Goal: Task Accomplishment & Management: Manage account settings

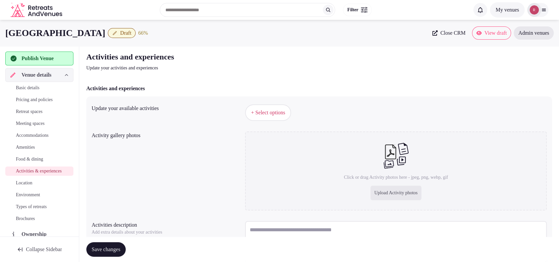
click at [373, 194] on div "Upload Activity photos" at bounding box center [396, 193] width 51 height 15
type input "**********"
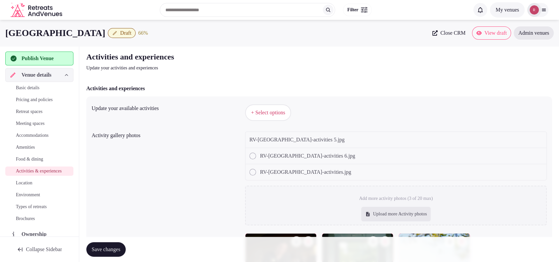
click at [267, 118] on button "+ Select options" at bounding box center [268, 113] width 46 height 17
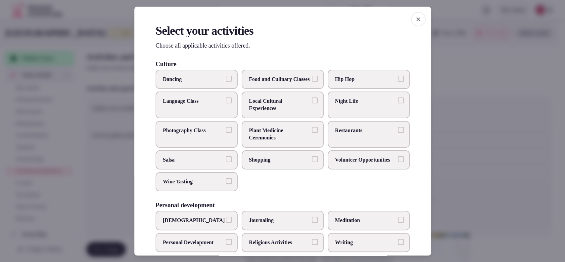
click at [478, 69] on div at bounding box center [282, 131] width 565 height 262
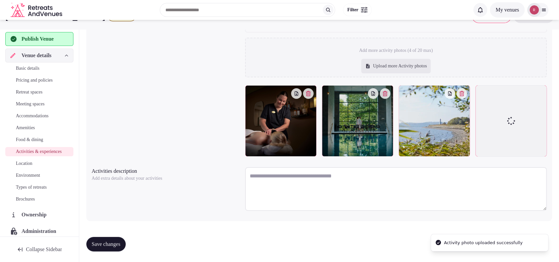
scroll to position [131, 0]
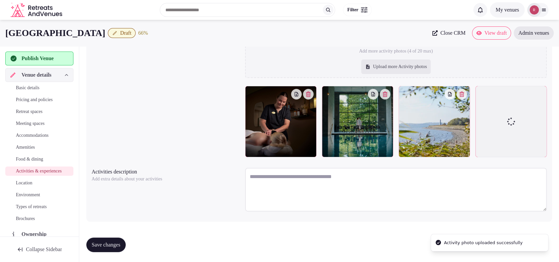
click at [361, 179] on textarea at bounding box center [396, 190] width 302 height 44
paste textarea "**********"
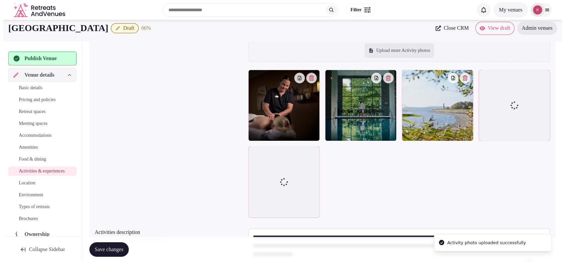
scroll to position [0, 0]
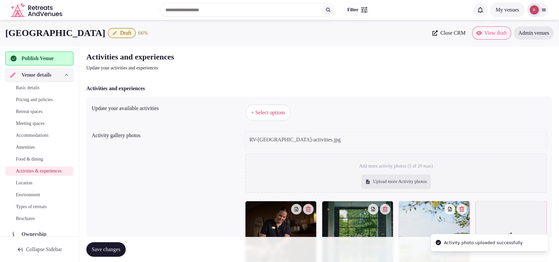
type textarea "**********"
click at [291, 117] on button "+ Select options" at bounding box center [268, 113] width 46 height 17
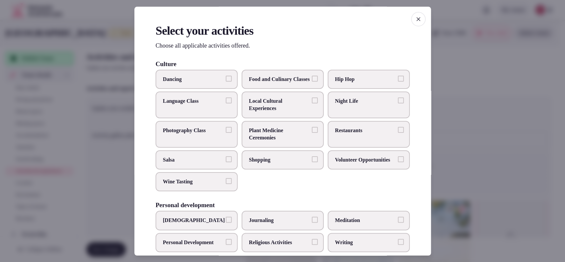
click at [296, 106] on span "Local Cultural Experiences" at bounding box center [279, 105] width 61 height 15
click at [312, 104] on button "Local Cultural Experiences" at bounding box center [315, 101] width 6 height 6
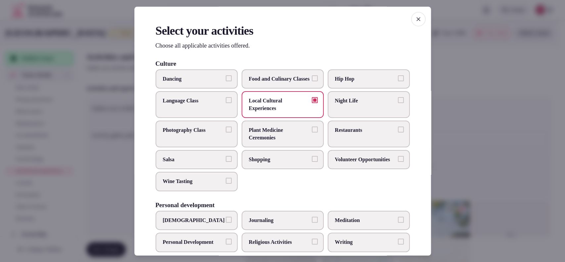
click at [379, 140] on label "Restaurants" at bounding box center [369, 134] width 82 height 27
click at [398, 133] on button "Restaurants" at bounding box center [401, 130] width 6 height 6
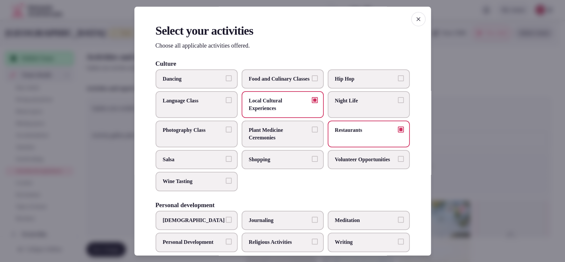
click at [275, 169] on label "Shopping" at bounding box center [283, 159] width 82 height 19
click at [312, 162] on button "Shopping" at bounding box center [315, 159] width 6 height 6
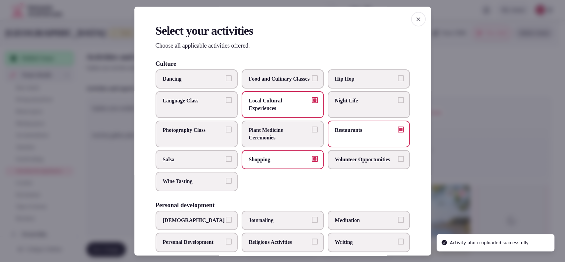
scroll to position [218, 0]
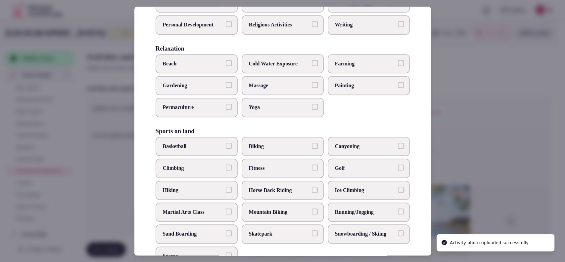
click at [282, 89] on span "Massage" at bounding box center [279, 85] width 61 height 7
click at [312, 88] on button "Massage" at bounding box center [315, 85] width 6 height 6
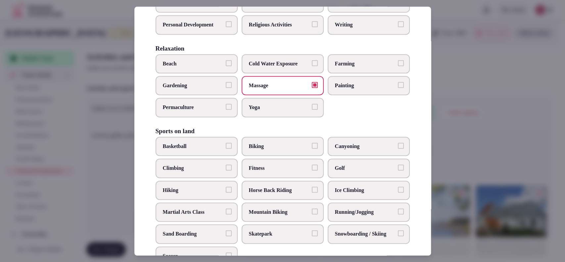
scroll to position [239, 0]
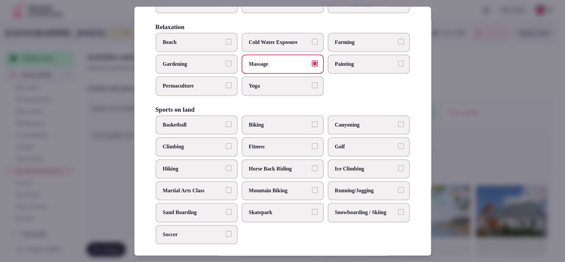
click at [215, 173] on span "Hiking" at bounding box center [193, 168] width 61 height 7
click at [226, 171] on button "Hiking" at bounding box center [229, 168] width 6 height 6
click at [267, 151] on span "Fitness" at bounding box center [279, 146] width 61 height 7
click at [312, 149] on button "Fitness" at bounding box center [315, 146] width 6 height 6
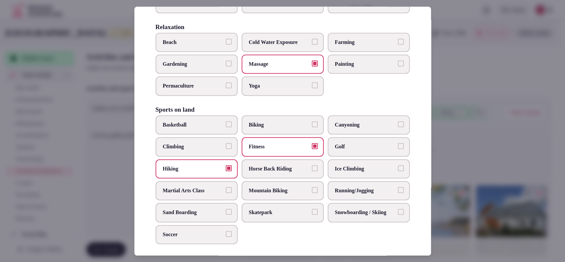
click at [275, 135] on label "Biking" at bounding box center [283, 125] width 82 height 19
click at [312, 127] on button "Biking" at bounding box center [315, 124] width 6 height 6
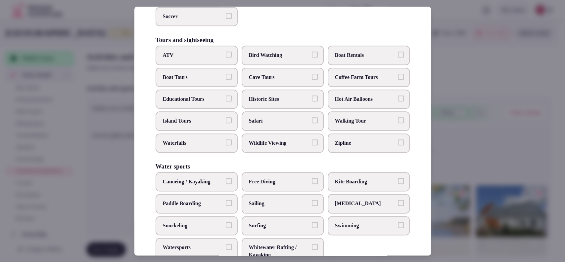
click at [352, 121] on div "ATV Bird Watching Boat Rentals Boat Tours Cave Tours Coffee Farm Tours Educatio…" at bounding box center [283, 99] width 254 height 107
click at [267, 103] on span "Historic Sites" at bounding box center [279, 99] width 61 height 7
click at [312, 102] on button "Historic Sites" at bounding box center [315, 99] width 6 height 6
click at [335, 125] on span "Walking Tour" at bounding box center [365, 121] width 61 height 7
click at [398, 124] on button "Walking Tour" at bounding box center [401, 121] width 6 height 6
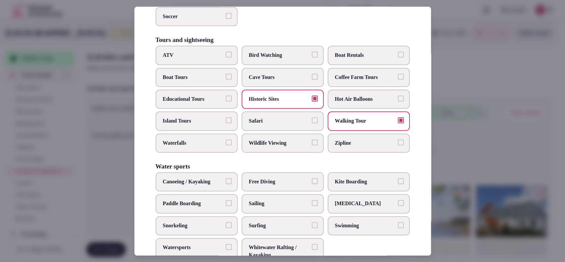
scroll to position [494, 0]
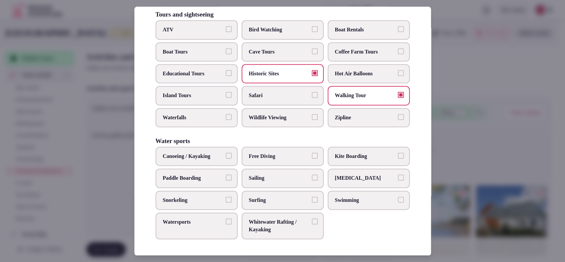
click at [336, 198] on span "Swimming" at bounding box center [365, 200] width 61 height 7
click at [398, 198] on button "Swimming" at bounding box center [401, 200] width 6 height 6
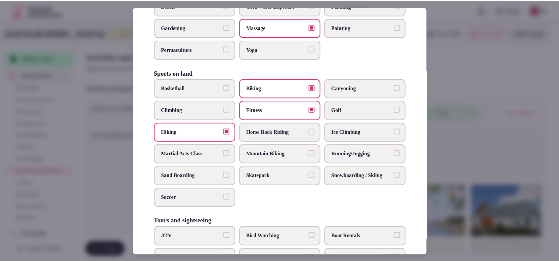
scroll to position [58, 0]
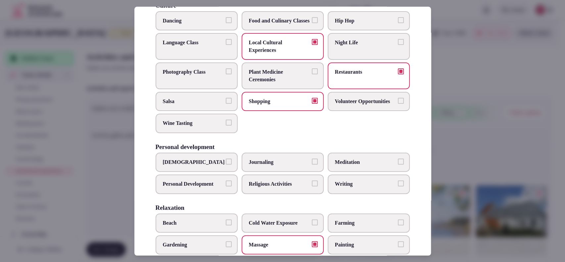
click at [453, 122] on div at bounding box center [282, 131] width 565 height 262
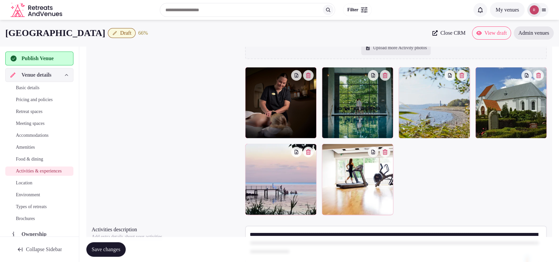
scroll to position [111, 0]
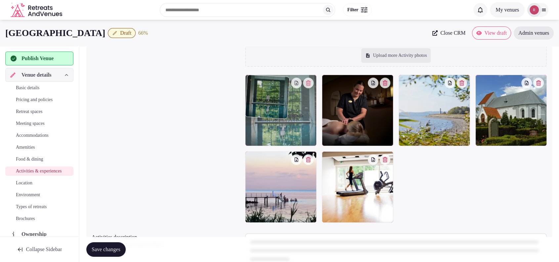
drag, startPoint x: 344, startPoint y: 135, endPoint x: 341, endPoint y: 134, distance: 3.4
click at [301, 135] on body "Search Popular Destinations Toscana, Italy Riviera Maya, Mexico Indonesia, Bali…" at bounding box center [279, 108] width 559 height 439
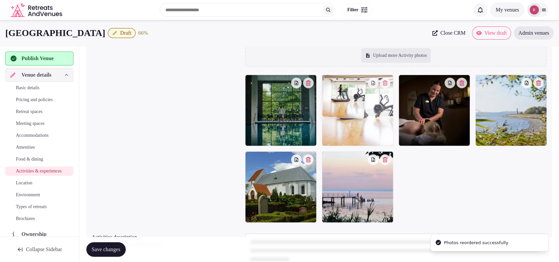
drag, startPoint x: 359, startPoint y: 186, endPoint x: 361, endPoint y: 133, distance: 53.3
click at [361, 133] on body "Search Popular Destinations Toscana, Italy Riviera Maya, Mexico Indonesia, Bali…" at bounding box center [279, 108] width 559 height 439
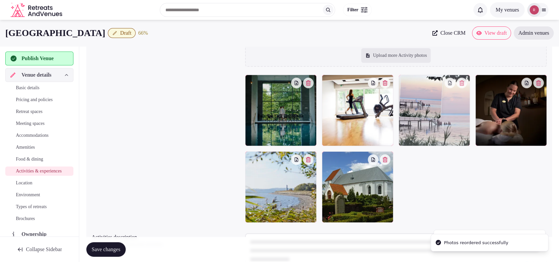
drag, startPoint x: 344, startPoint y: 211, endPoint x: 439, endPoint y: 139, distance: 120.0
click at [439, 139] on body "Search Popular Destinations Toscana, Italy Riviera Maya, Mexico Indonesia, Bali…" at bounding box center [279, 108] width 559 height 439
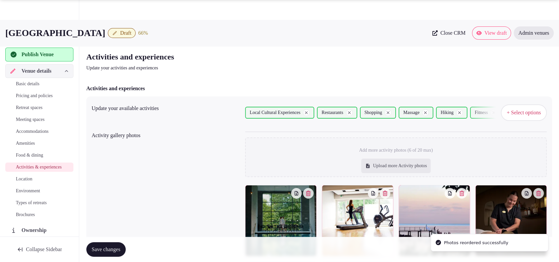
scroll to position [176, 0]
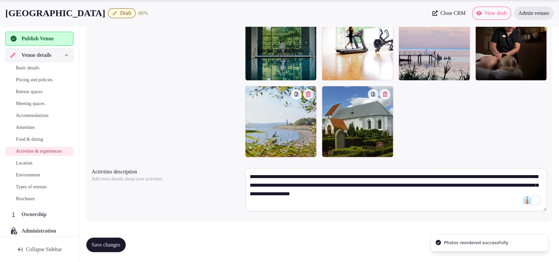
click at [120, 243] on span "Save changes" at bounding box center [106, 245] width 29 height 7
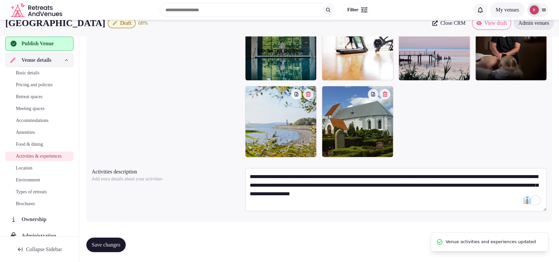
scroll to position [0, 0]
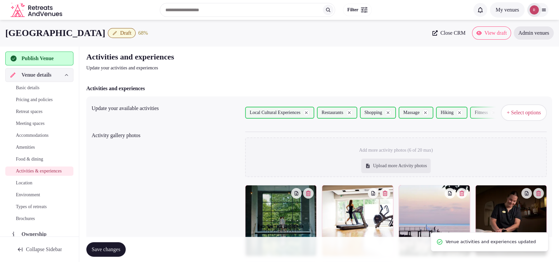
click at [27, 187] on span "Location" at bounding box center [24, 183] width 17 height 7
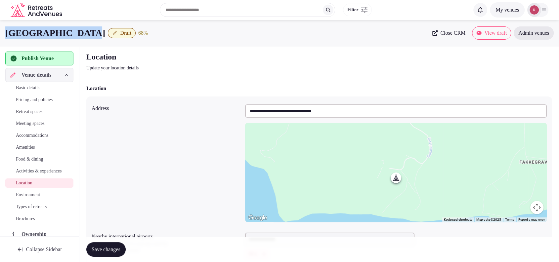
drag, startPoint x: 48, startPoint y: 32, endPoint x: 1, endPoint y: 32, distance: 47.3
click at [1, 32] on div "Hotel Vejlefjord Draft 68 % Close CRM View draft Admin venues" at bounding box center [279, 32] width 559 height 13
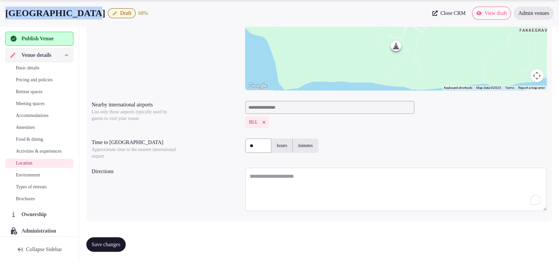
click at [286, 190] on textarea "To enrich screen reader interactions, please activate Accessibility in Grammarl…" at bounding box center [396, 190] width 302 height 44
paste textarea "**********"
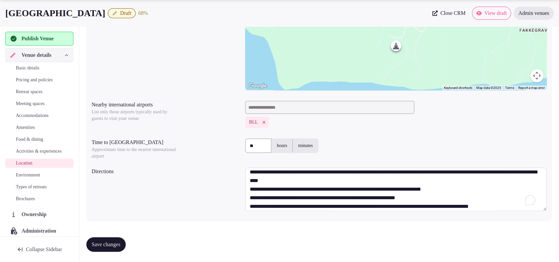
scroll to position [0, 0]
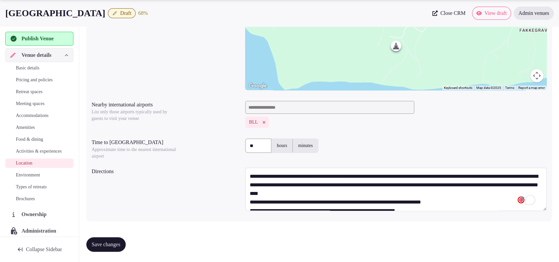
click at [415, 195] on textarea "**********" at bounding box center [396, 190] width 302 height 44
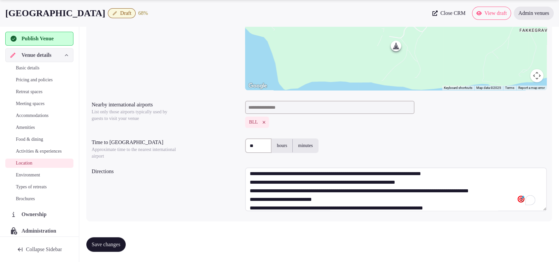
scroll to position [37, 0]
click at [304, 174] on textarea "**********" at bounding box center [396, 190] width 302 height 44
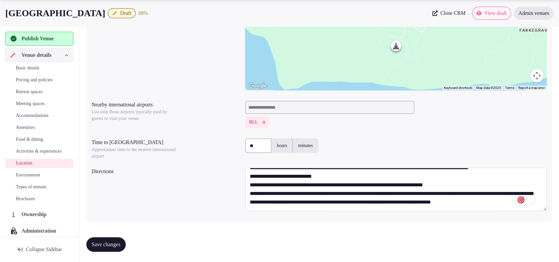
scroll to position [73, 0]
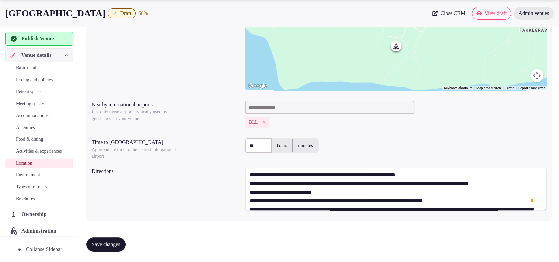
click at [530, 193] on textarea "**********" at bounding box center [396, 190] width 302 height 44
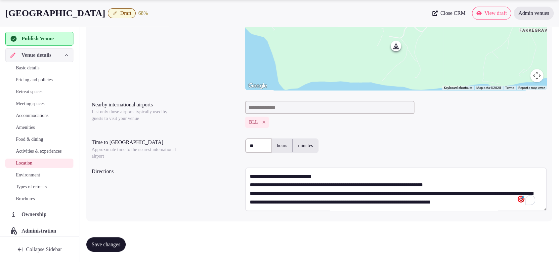
click at [339, 173] on textarea "**********" at bounding box center [396, 190] width 302 height 44
type textarea "**********"
click at [110, 245] on span "Save changes" at bounding box center [106, 245] width 29 height 7
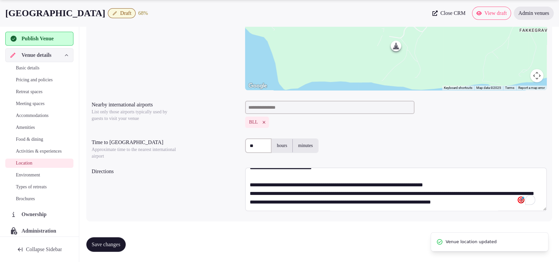
click at [27, 179] on span "Environment" at bounding box center [28, 175] width 24 height 7
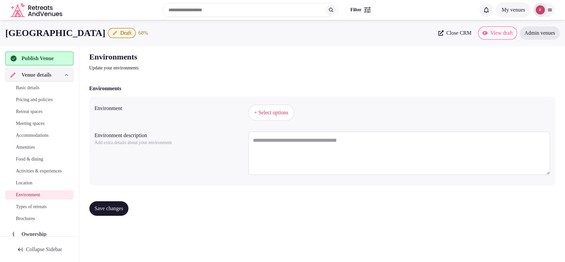
click at [280, 119] on button "+ Select options" at bounding box center [271, 113] width 46 height 17
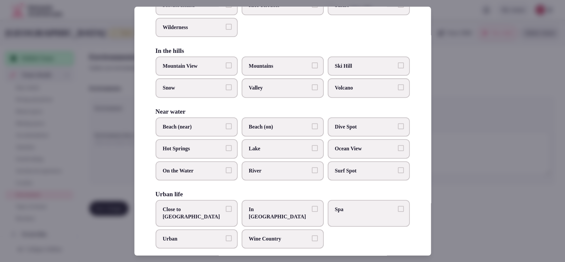
click at [219, 206] on span "Close to City Center" at bounding box center [193, 213] width 61 height 15
click at [226, 206] on button "Close to City Center" at bounding box center [229, 209] width 6 height 6
click at [226, 124] on button "Beach (near)" at bounding box center [229, 126] width 6 height 6
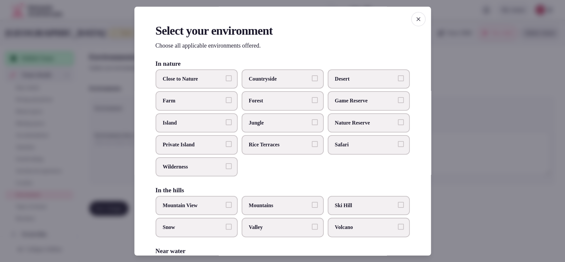
click at [495, 88] on div at bounding box center [282, 131] width 565 height 262
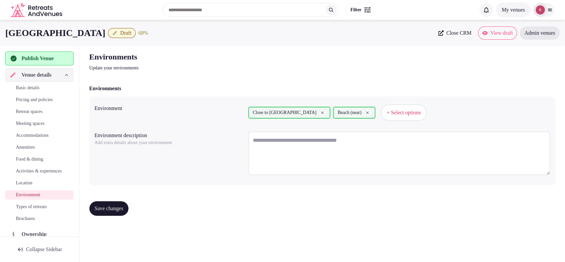
drag, startPoint x: 102, startPoint y: 214, endPoint x: 103, endPoint y: 210, distance: 4.4
click at [102, 214] on button "Save changes" at bounding box center [108, 209] width 39 height 15
click at [25, 211] on span "Types of retreats" at bounding box center [31, 207] width 31 height 7
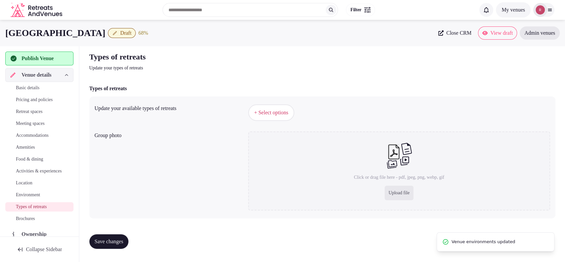
click at [266, 113] on span "+ Select options" at bounding box center [271, 112] width 34 height 7
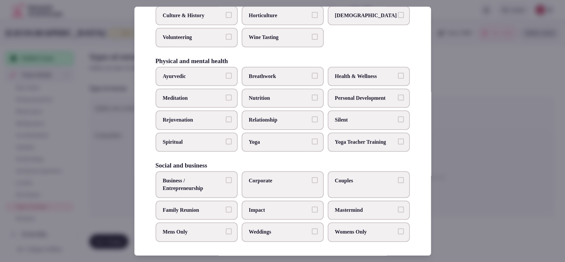
click at [261, 183] on label "Corporate" at bounding box center [283, 184] width 82 height 27
click at [312, 183] on button "Corporate" at bounding box center [315, 180] width 6 height 6
click at [196, 193] on label "Business / Entrepreneurship" at bounding box center [197, 184] width 82 height 27
click at [226, 183] on button "Business / Entrepreneurship" at bounding box center [229, 180] width 6 height 6
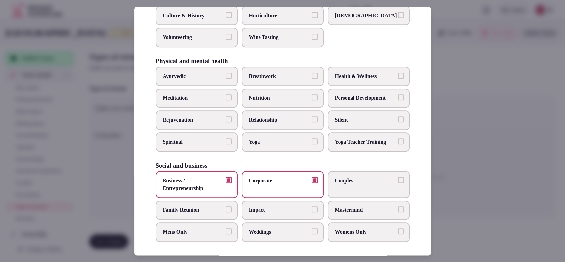
click at [392, 182] on label "Couples" at bounding box center [369, 184] width 82 height 27
click at [398, 182] on button "Couples" at bounding box center [401, 180] width 6 height 6
click at [213, 202] on label "Family Reunion" at bounding box center [197, 210] width 82 height 19
click at [226, 207] on button "Family Reunion" at bounding box center [229, 210] width 6 height 6
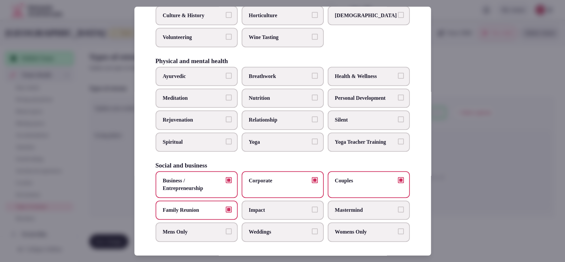
click at [213, 201] on label "Family Reunion" at bounding box center [197, 210] width 82 height 19
click at [226, 207] on button "Family Reunion" at bounding box center [229, 210] width 6 height 6
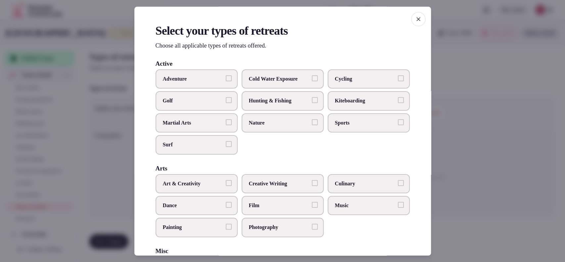
click at [467, 132] on div at bounding box center [282, 131] width 565 height 262
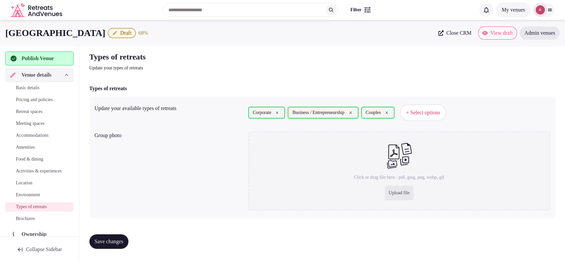
click at [108, 243] on span "Save changes" at bounding box center [109, 242] width 29 height 7
drag, startPoint x: 476, startPoint y: 32, endPoint x: 293, endPoint y: 83, distance: 190.0
click at [293, 83] on div "Types of retreats Update your types of retreats Types of retreats Update your a…" at bounding box center [322, 152] width 477 height 213
click at [17, 85] on link "Basic details" at bounding box center [39, 87] width 68 height 9
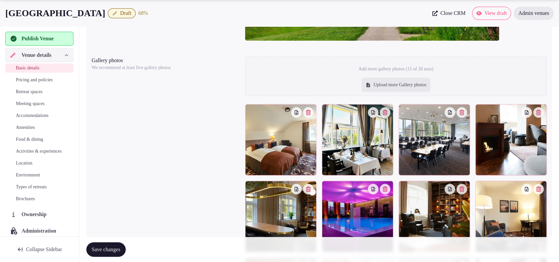
scroll to position [881, 0]
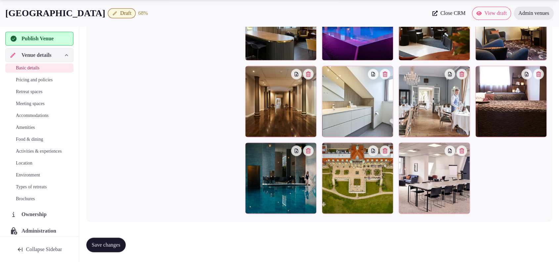
click at [19, 81] on span "Pricing and policies" at bounding box center [34, 80] width 37 height 7
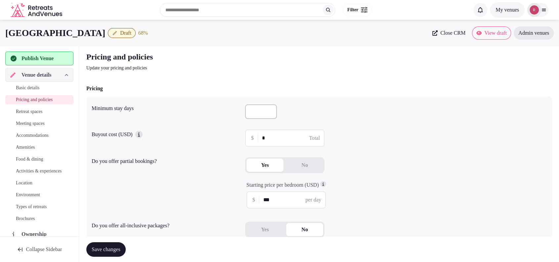
scroll to position [169, 0]
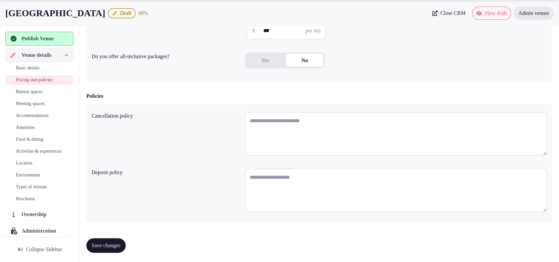
click at [302, 124] on textarea at bounding box center [396, 134] width 302 height 44
paste textarea "**********"
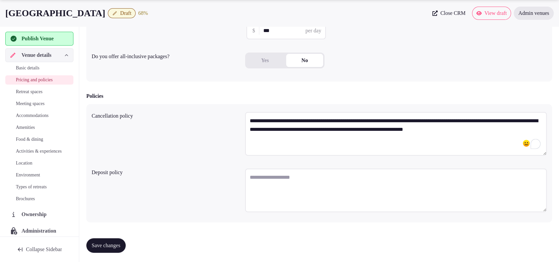
type textarea "**********"
paste textarea "**********"
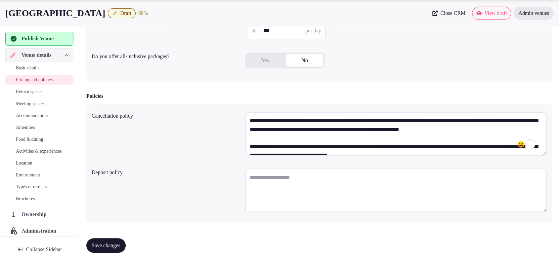
scroll to position [38, 0]
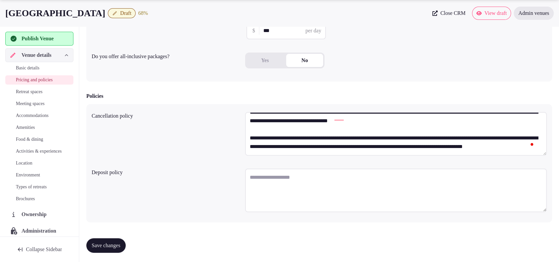
type textarea "**********"
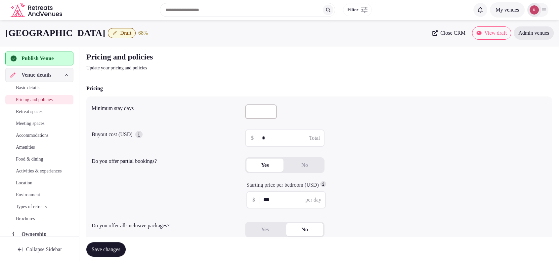
scroll to position [169, 0]
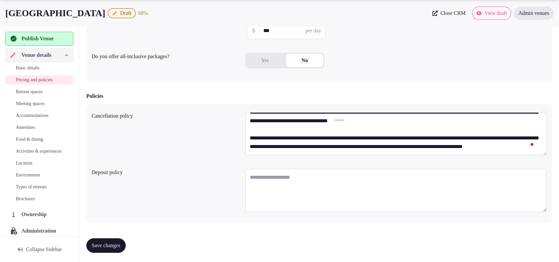
click at [119, 243] on span "Save changes" at bounding box center [106, 246] width 29 height 7
click at [104, 244] on span "Save changes" at bounding box center [106, 246] width 29 height 7
click at [533, 76] on div "Yes No" at bounding box center [396, 63] width 302 height 26
click at [37, 41] on span "Publish Venue" at bounding box center [38, 39] width 32 height 8
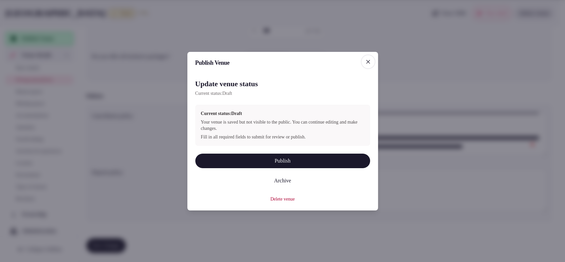
click at [289, 161] on button "Publish" at bounding box center [282, 161] width 175 height 15
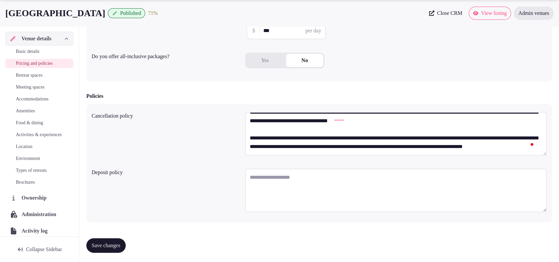
click at [540, 67] on div "Yes No" at bounding box center [396, 63] width 302 height 21
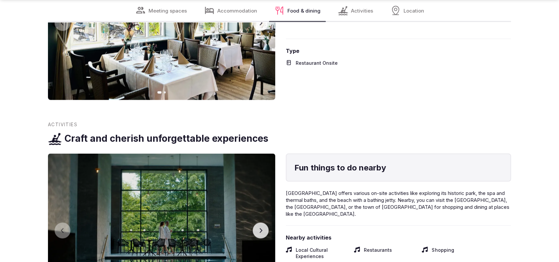
scroll to position [1338, 0]
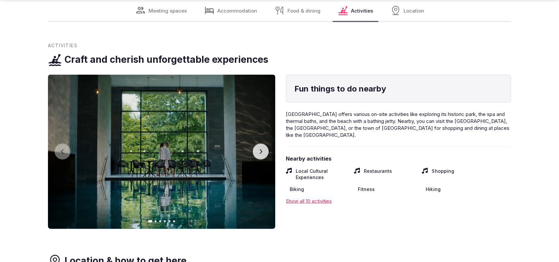
click at [263, 150] on icon "button" at bounding box center [260, 151] width 5 height 5
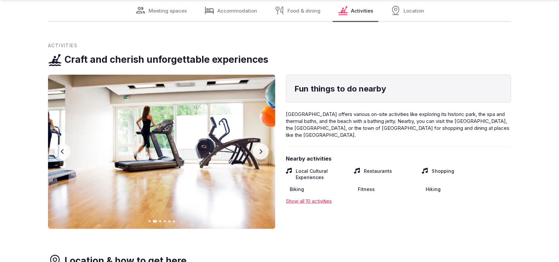
click at [263, 151] on button "Next slide" at bounding box center [261, 152] width 16 height 16
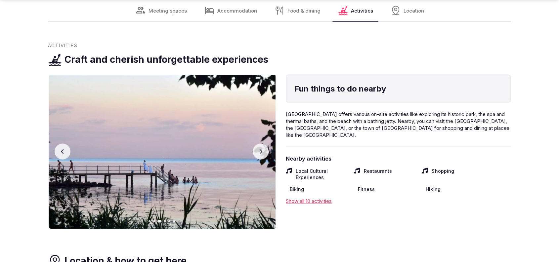
click at [263, 151] on button "Next slide" at bounding box center [261, 152] width 16 height 16
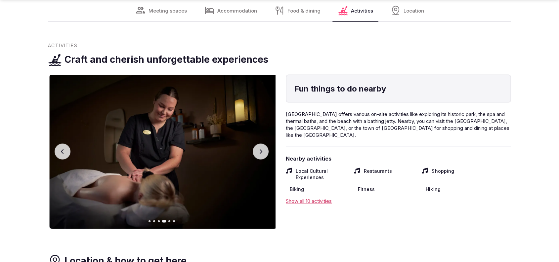
click at [263, 151] on button "Next slide" at bounding box center [261, 152] width 16 height 16
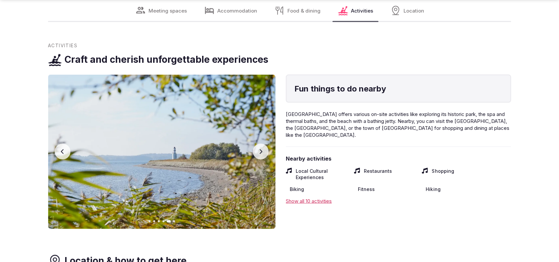
click at [263, 151] on button "Next slide" at bounding box center [261, 152] width 16 height 16
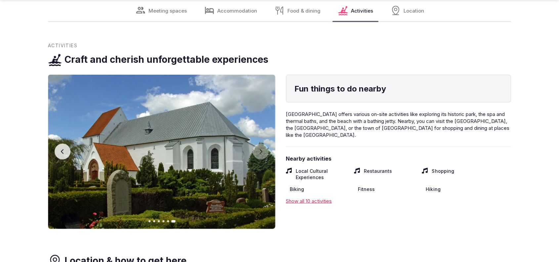
scroll to position [1568, 0]
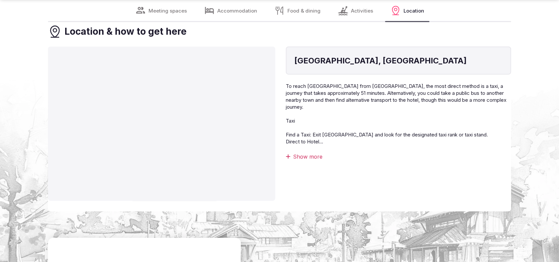
click at [302, 154] on div "Show more" at bounding box center [398, 156] width 225 height 7
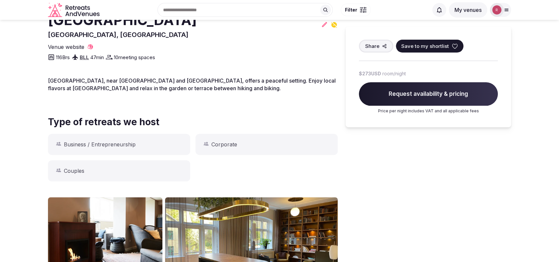
scroll to position [0, 0]
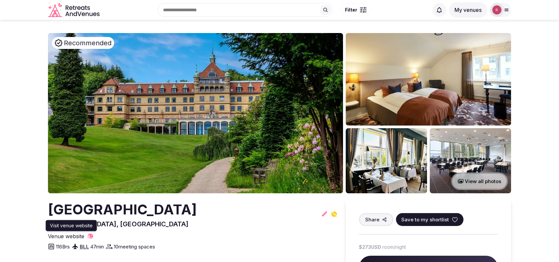
click at [75, 236] on span "Venue website" at bounding box center [66, 236] width 36 height 7
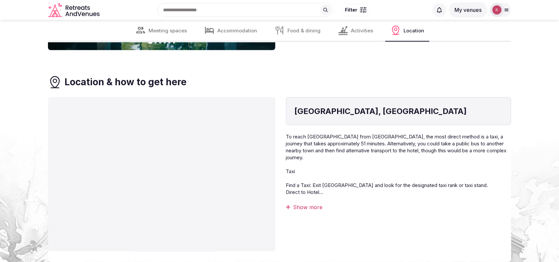
scroll to position [1378, 0]
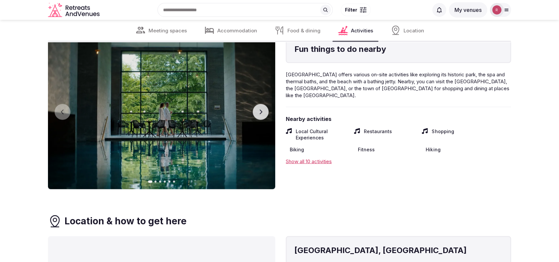
click at [333, 164] on div "Show all 10 activities" at bounding box center [398, 161] width 225 height 7
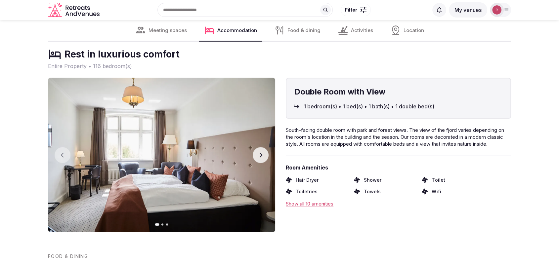
scroll to position [1148, 0]
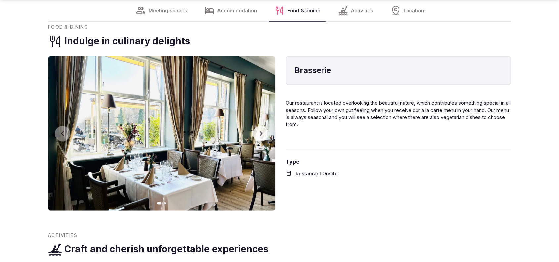
click at [257, 133] on button "Next slide" at bounding box center [261, 134] width 16 height 16
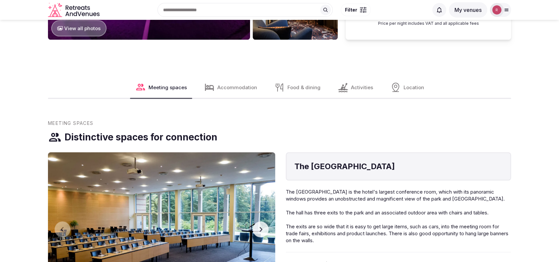
scroll to position [459, 0]
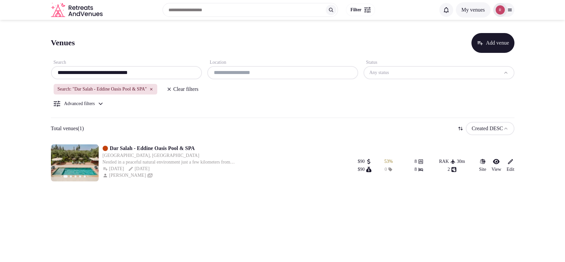
click at [153, 76] on div "**********" at bounding box center [126, 72] width 151 height 13
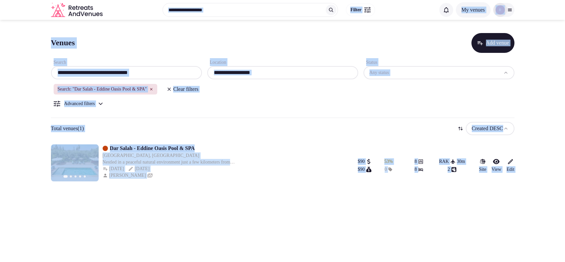
click at [162, 49] on div "Venues Add venue" at bounding box center [282, 43] width 463 height 20
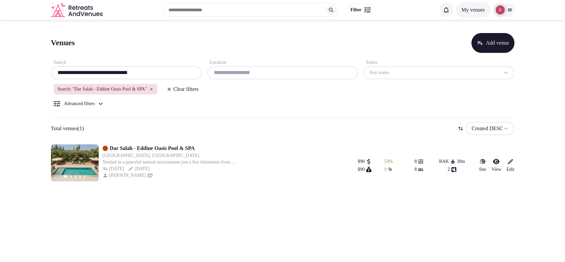
click at [154, 73] on input "**********" at bounding box center [127, 73] width 146 height 8
paste input "text"
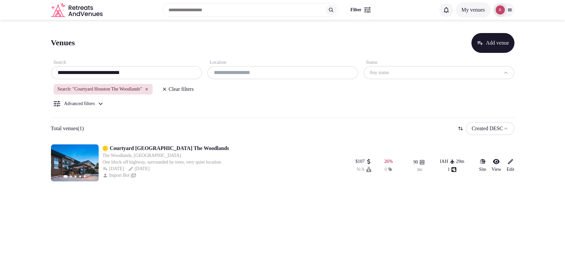
type input "**********"
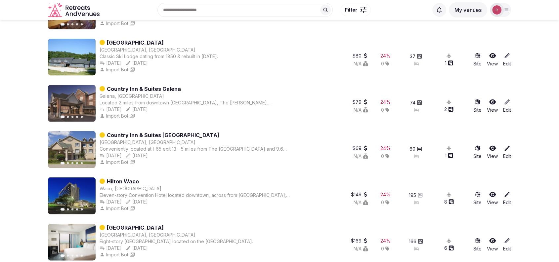
scroll to position [634, 0]
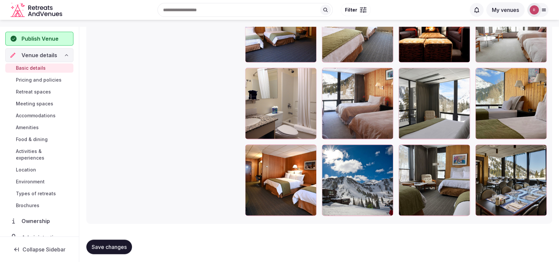
scroll to position [809, 0]
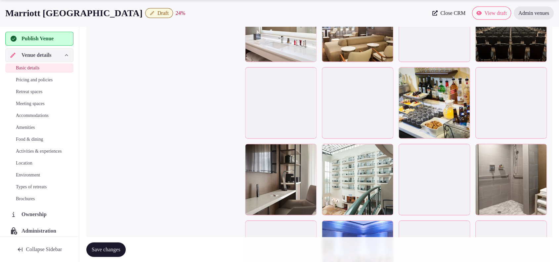
scroll to position [1296, 0]
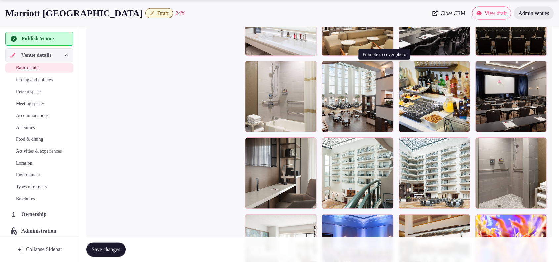
click at [388, 67] on icon "button" at bounding box center [386, 67] width 5 height 5
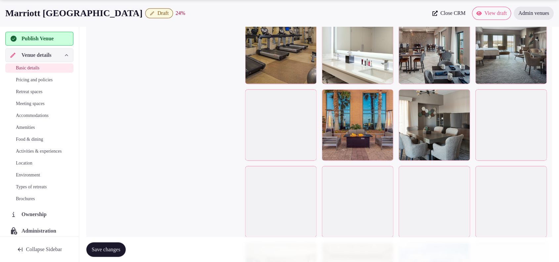
scroll to position [889, 0]
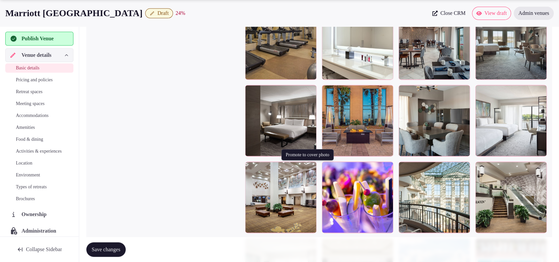
click at [310, 166] on icon "button" at bounding box center [310, 168] width 4 height 4
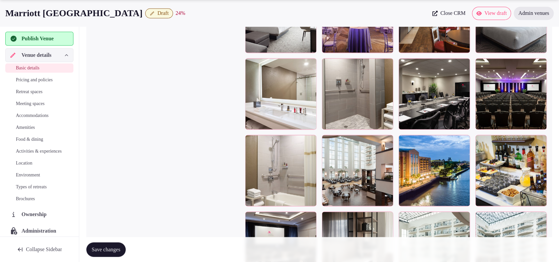
scroll to position [1225, 0]
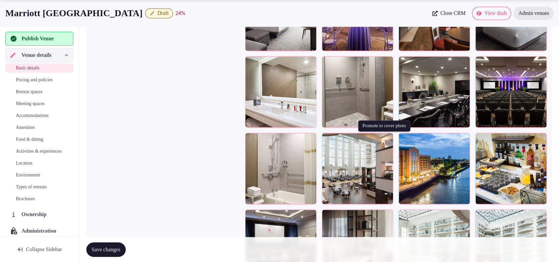
click at [387, 138] on icon "button" at bounding box center [386, 139] width 5 height 5
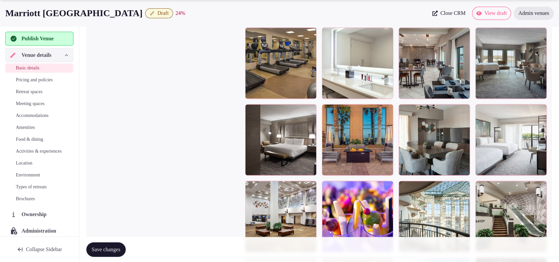
scroll to position [884, 0]
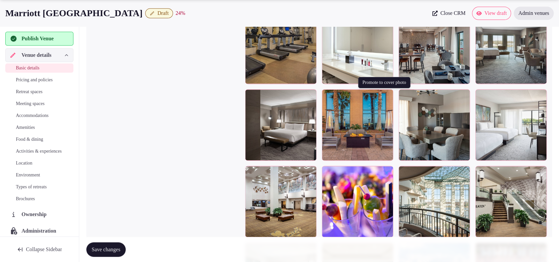
click at [387, 93] on icon "button" at bounding box center [386, 95] width 5 height 5
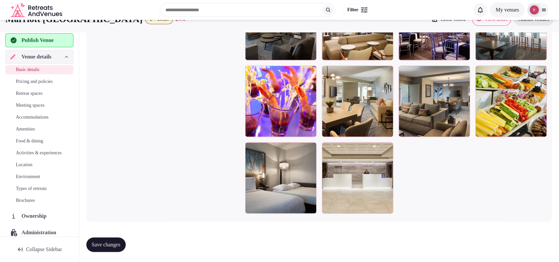
scroll to position [1063, 0]
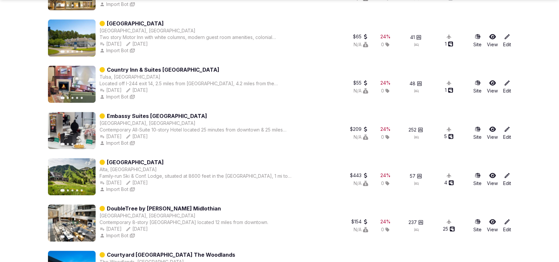
scroll to position [459, 0]
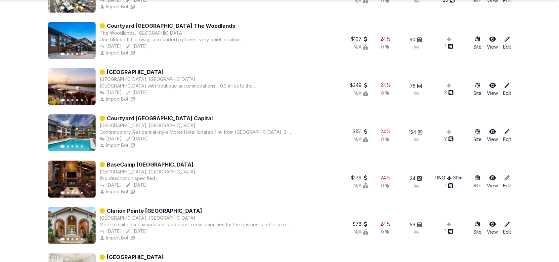
drag, startPoint x: 134, startPoint y: 71, endPoint x: 144, endPoint y: 24, distance: 47.6
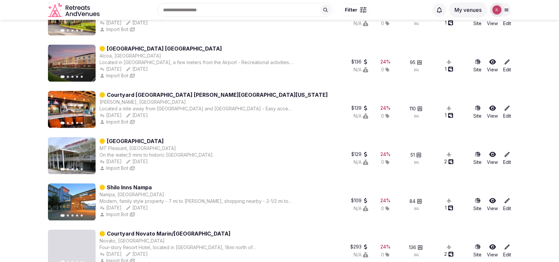
scroll to position [2479, 0]
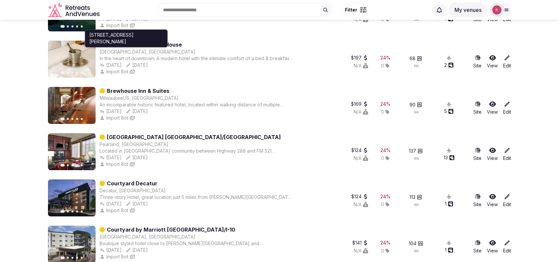
drag, startPoint x: 135, startPoint y: 50, endPoint x: 136, endPoint y: 44, distance: 5.3
drag, startPoint x: 136, startPoint y: 44, endPoint x: 107, endPoint y: 78, distance: 44.4
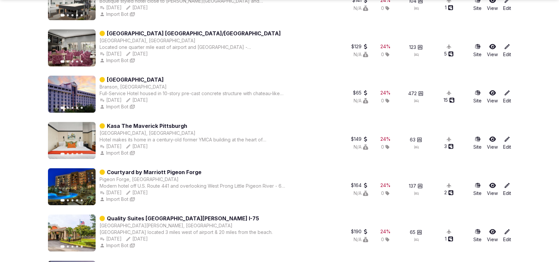
scroll to position [3168, 0]
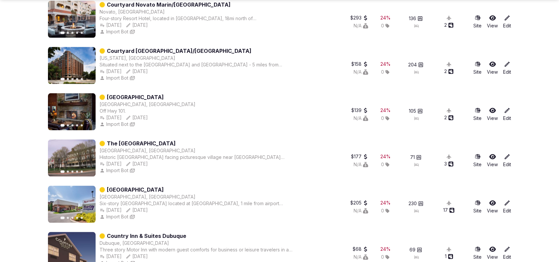
drag, startPoint x: 153, startPoint y: 5, endPoint x: 12, endPoint y: 29, distance: 142.7
drag, startPoint x: 124, startPoint y: 3, endPoint x: 9, endPoint y: 14, distance: 115.7
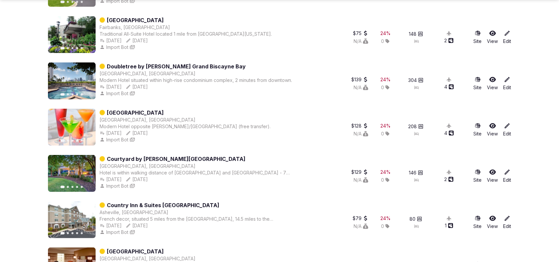
scroll to position [6637, 0]
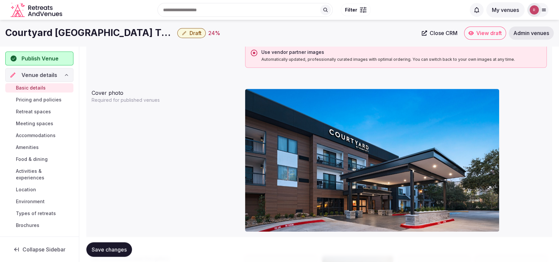
scroll to position [778, 0]
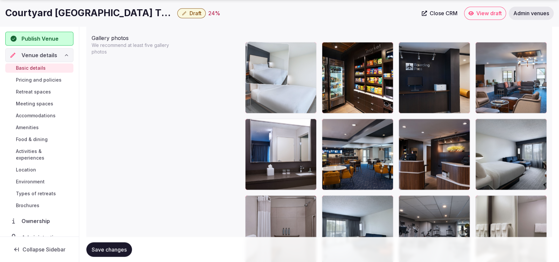
drag, startPoint x: 437, startPoint y: 134, endPoint x: 314, endPoint y: 96, distance: 129.0
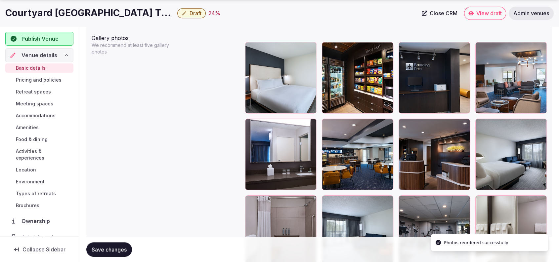
scroll to position [548, 0]
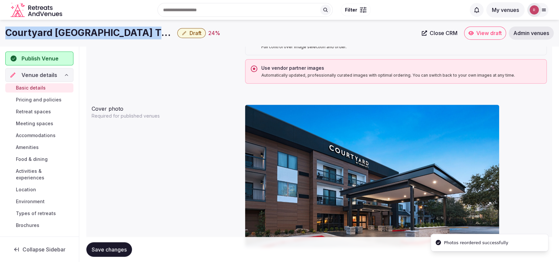
drag, startPoint x: 165, startPoint y: 31, endPoint x: 3, endPoint y: 41, distance: 162.5
click at [3, 41] on div "Courtyard [GEOGRAPHIC_DATA] The Woodlands Draft 24 % Close CRM View draft Admin…" at bounding box center [279, 33] width 559 height 26
copy h1 "Courtyard [GEOGRAPHIC_DATA] The Woodlands"
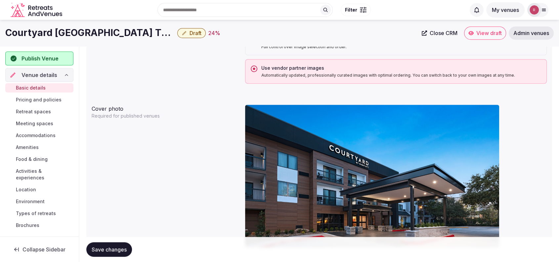
click at [530, 117] on div at bounding box center [396, 179] width 302 height 154
click at [186, 50] on div "Image source Choose how you want to manage your venue's images Courtyard [GEOGR…" at bounding box center [319, 51] width 455 height 70
click at [448, 35] on span "Close CRM" at bounding box center [444, 33] width 28 height 7
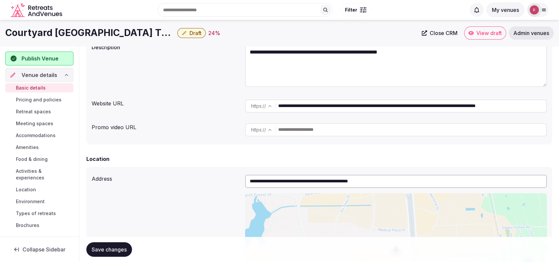
scroll to position [0, 0]
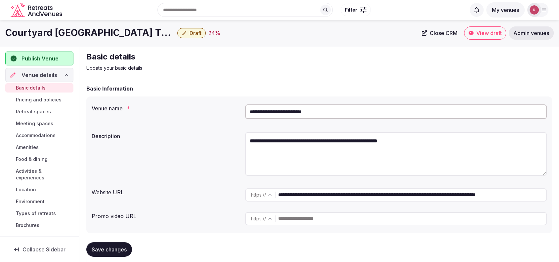
click at [334, 110] on input "**********" at bounding box center [396, 112] width 302 height 15
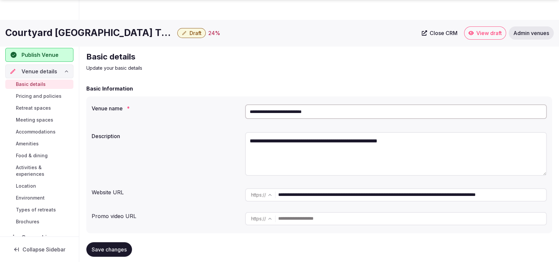
scroll to position [230, 0]
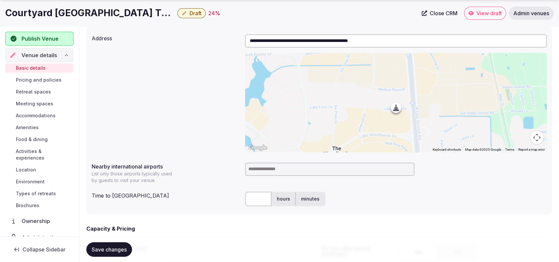
click at [293, 175] on input at bounding box center [329, 169] width 169 height 13
type input "***"
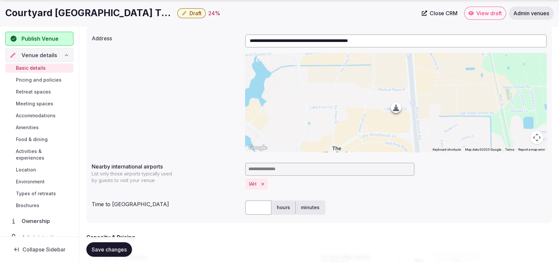
click at [257, 206] on input "text" at bounding box center [258, 208] width 26 height 15
type input "**"
click at [370, 210] on div "** hours minutes" at bounding box center [396, 208] width 302 height 15
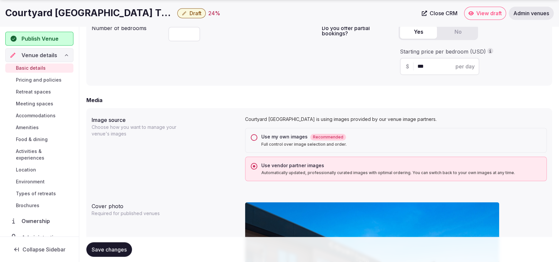
scroll to position [689, 0]
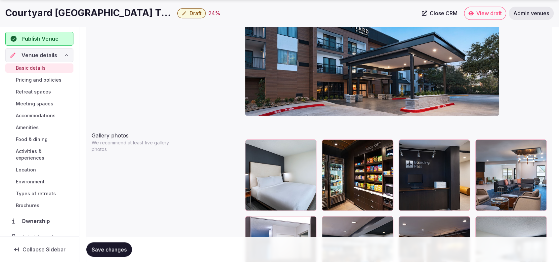
click at [109, 244] on button "Save changes" at bounding box center [109, 250] width 46 height 15
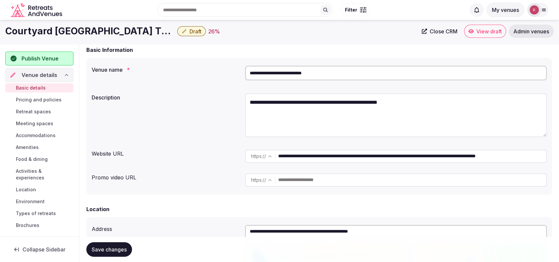
scroll to position [0, 0]
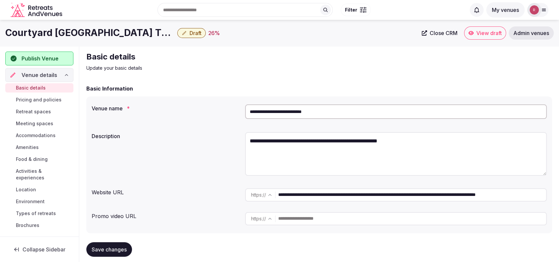
click at [35, 56] on span "Publish Venue" at bounding box center [40, 59] width 37 height 8
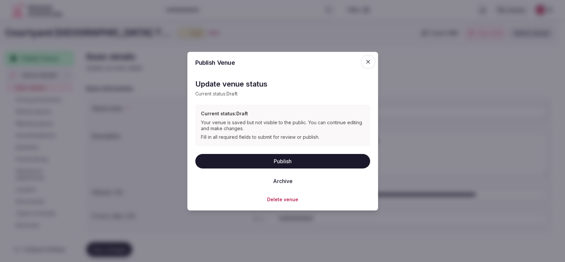
click at [524, 66] on div at bounding box center [282, 131] width 565 height 262
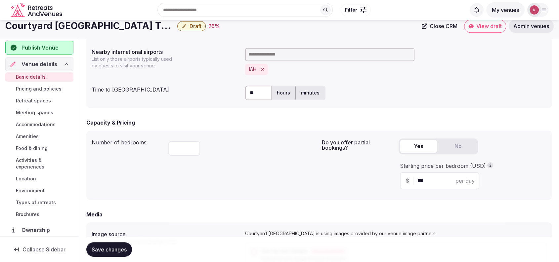
scroll to position [230, 0]
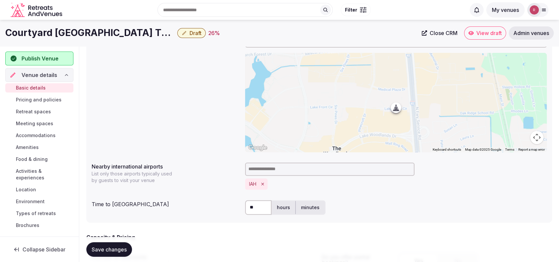
click at [49, 57] on span "Publish Venue" at bounding box center [40, 59] width 37 height 8
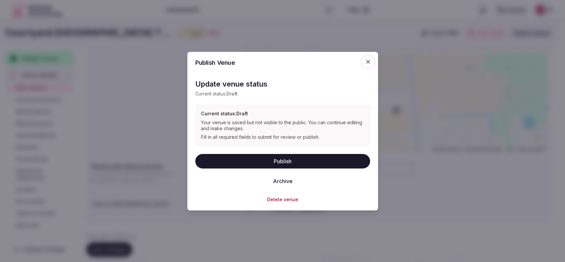
click at [321, 162] on button "Publish" at bounding box center [282, 161] width 175 height 15
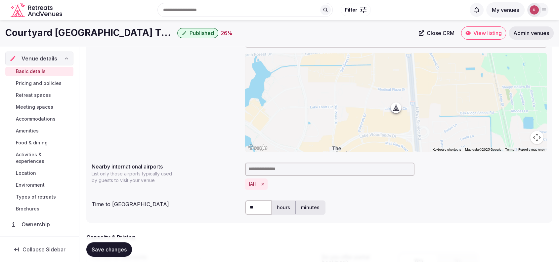
click at [524, 169] on div at bounding box center [396, 169] width 302 height 13
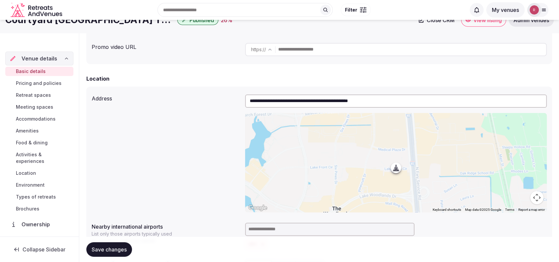
scroll to position [0, 0]
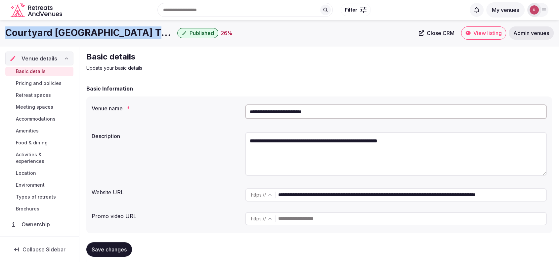
drag, startPoint x: 164, startPoint y: 30, endPoint x: 0, endPoint y: 31, distance: 164.2
click at [0, 31] on div "Courtyard Houston The Woodlands Published 26 % Close CRM View listing Admin ven…" at bounding box center [279, 32] width 559 height 13
copy h1 "Courtyard Houston The Woodlands"
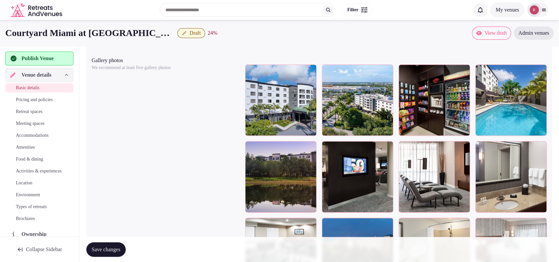
scroll to position [751, 0]
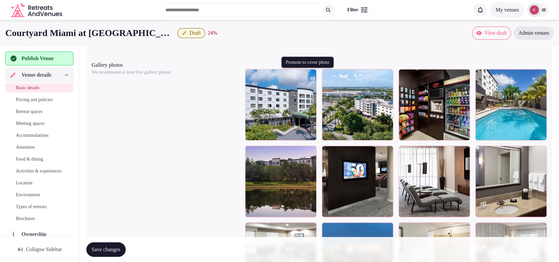
click at [310, 73] on icon "button" at bounding box center [309, 75] width 5 height 5
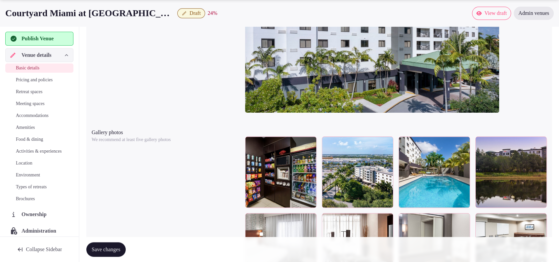
scroll to position [690, 0]
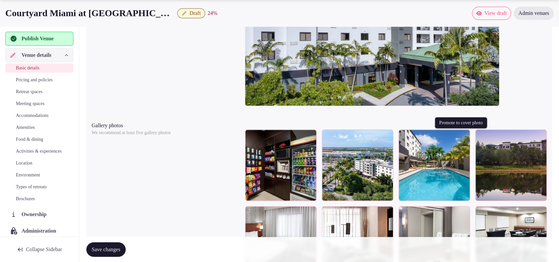
click at [463, 135] on icon "button" at bounding box center [463, 136] width 5 height 5
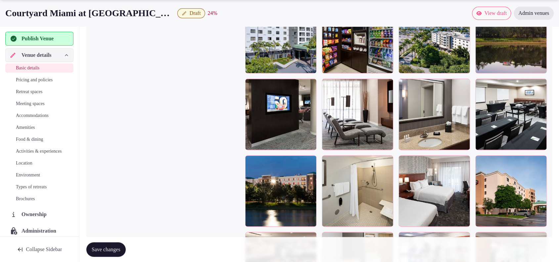
scroll to position [729, 0]
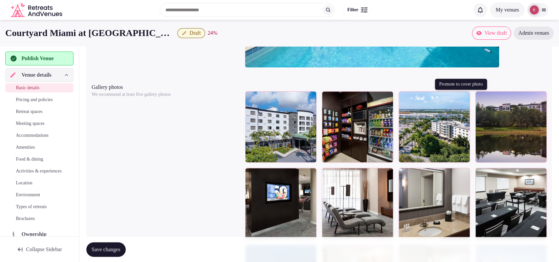
click at [464, 98] on icon "button" at bounding box center [463, 97] width 5 height 5
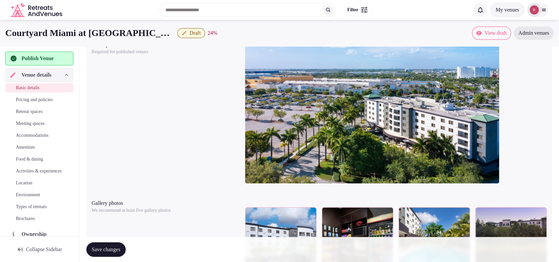
scroll to position [588, 0]
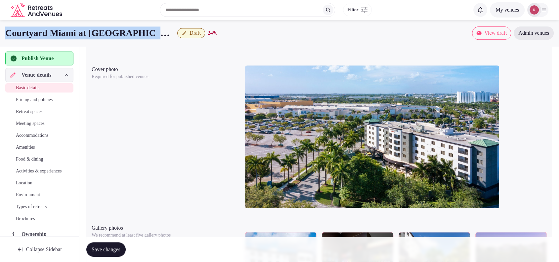
drag, startPoint x: 150, startPoint y: 28, endPoint x: 3, endPoint y: 34, distance: 147.1
click at [3, 34] on div "Courtyard Miami at Dolphin Mall Draft 24 % View draft Admin venues" at bounding box center [279, 32] width 559 height 13
copy h1 "Courtyard Miami at Dolphin Mall"
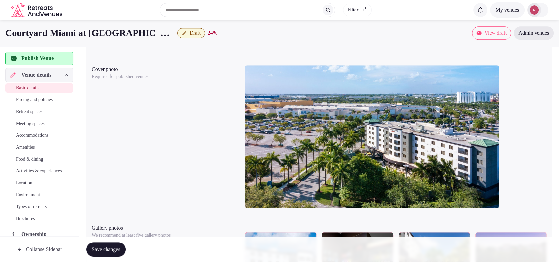
click at [522, 126] on div at bounding box center [396, 140] width 302 height 154
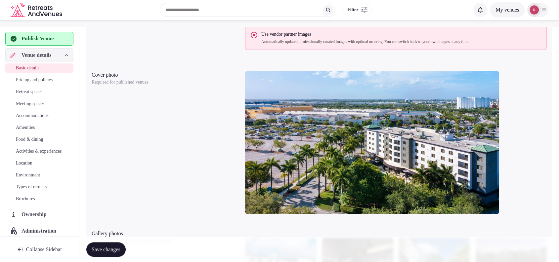
scroll to position [449, 0]
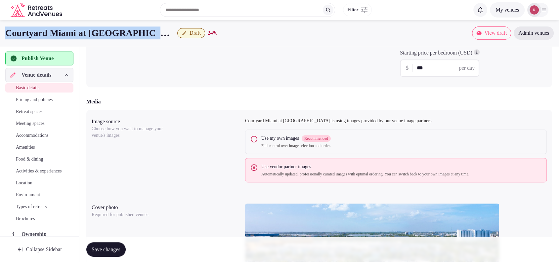
drag, startPoint x: 150, startPoint y: 34, endPoint x: 7, endPoint y: 35, distance: 143.3
click at [7, 35] on div "Courtyard Miami at Dolphin Mall Draft 24 %" at bounding box center [238, 32] width 467 height 13
copy h1 "Courtyard Miami at Dolphin Mall"
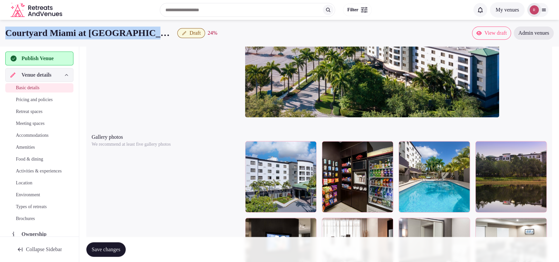
scroll to position [220, 0]
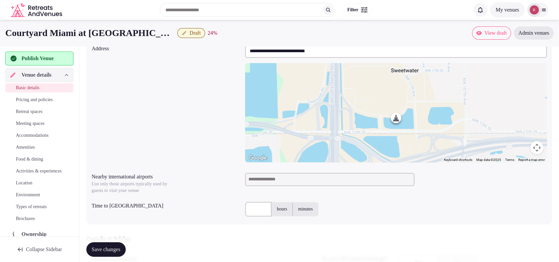
click at [251, 174] on input at bounding box center [329, 179] width 169 height 13
type input "***"
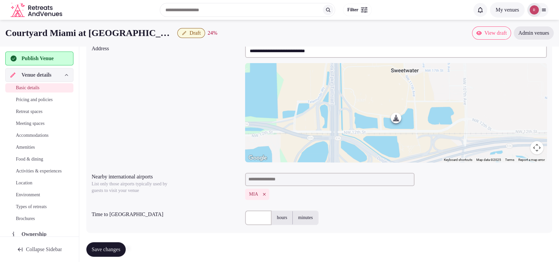
click at [258, 216] on input "text" at bounding box center [258, 218] width 26 height 15
type input "**"
click at [171, 113] on div "**********" at bounding box center [319, 103] width 455 height 123
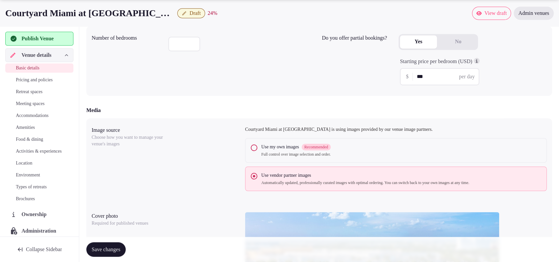
click at [120, 251] on span "Save changes" at bounding box center [106, 250] width 29 height 7
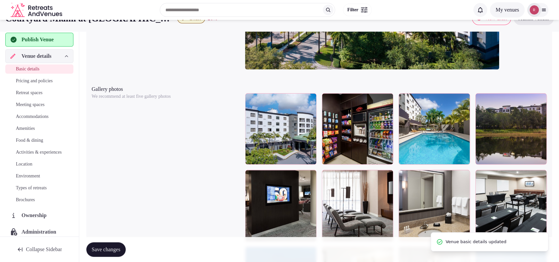
scroll to position [687, 0]
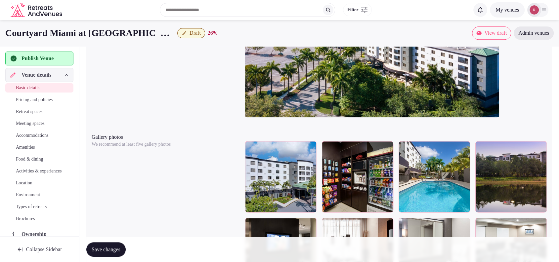
click at [518, 73] on div at bounding box center [396, 49] width 302 height 154
click at [514, 70] on div at bounding box center [396, 49] width 302 height 154
click at [42, 62] on span "Publish Venue" at bounding box center [38, 59] width 32 height 8
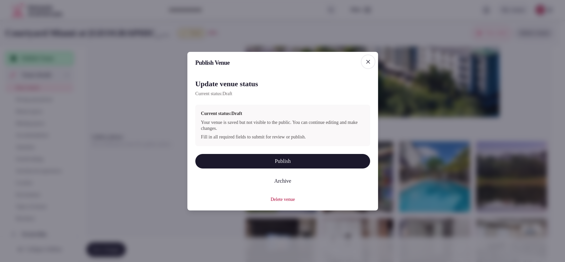
click at [238, 155] on button "Publish" at bounding box center [282, 161] width 175 height 15
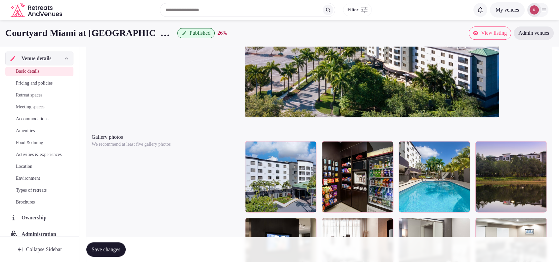
click at [531, 63] on div at bounding box center [396, 49] width 302 height 154
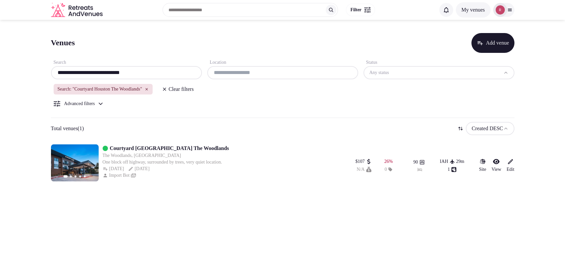
click at [122, 76] on input "**********" at bounding box center [127, 73] width 146 height 8
paste input "text"
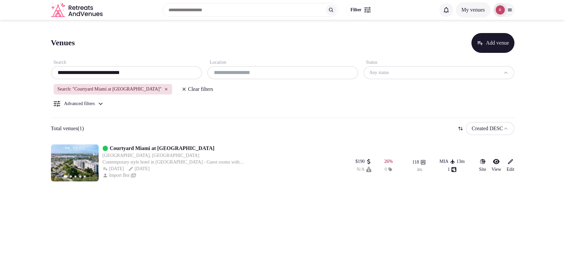
click at [182, 75] on input "**********" at bounding box center [127, 73] width 146 height 8
paste input "*"
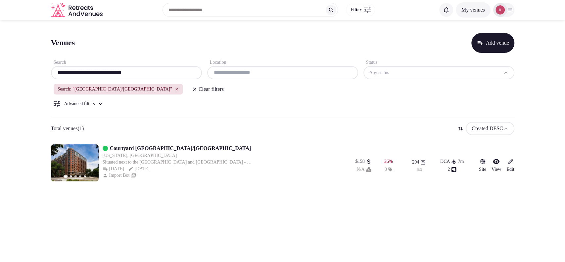
click at [156, 71] on input "**********" at bounding box center [127, 73] width 146 height 8
paste input "******"
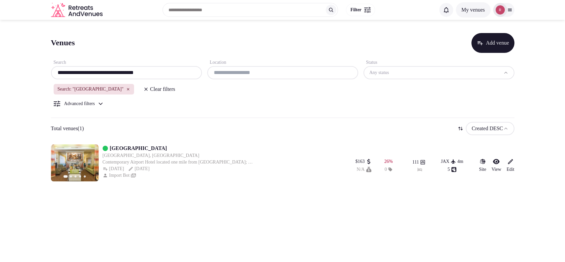
click at [137, 71] on input "**********" at bounding box center [127, 73] width 146 height 8
paste input "text"
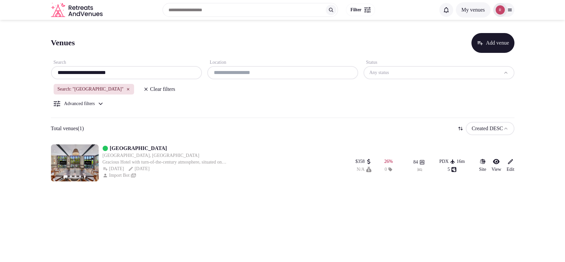
click at [157, 66] on div "**********" at bounding box center [126, 68] width 151 height 21
click at [153, 75] on input "**********" at bounding box center [127, 73] width 146 height 8
paste input "**"
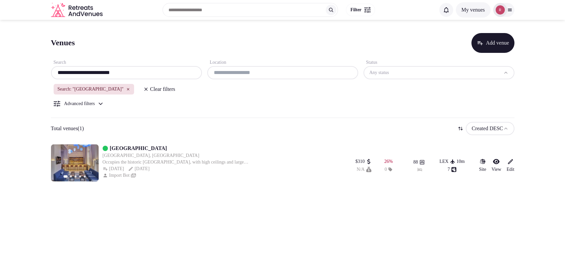
type input "**********"
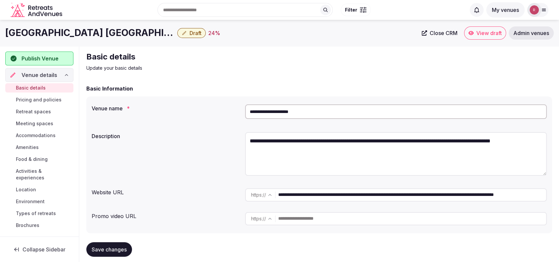
click at [543, 64] on div "Basic details Update your basic details" at bounding box center [319, 62] width 466 height 20
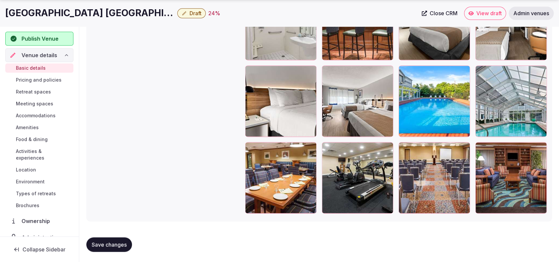
scroll to position [678, 0]
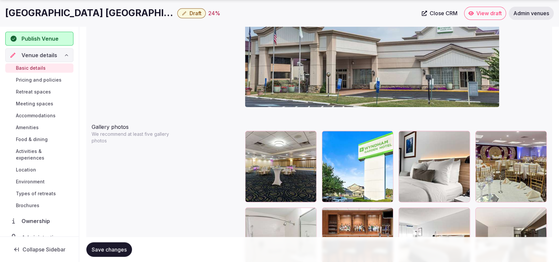
scroll to position [908, 0]
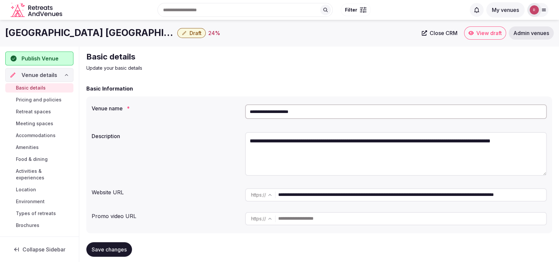
click at [189, 115] on div "**********" at bounding box center [319, 113] width 455 height 23
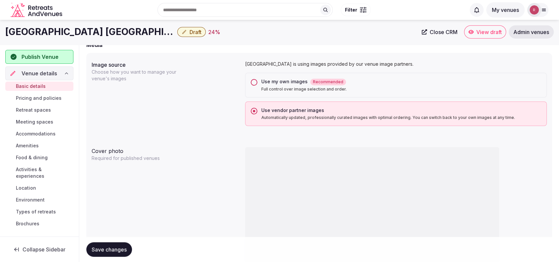
scroll to position [448, 0]
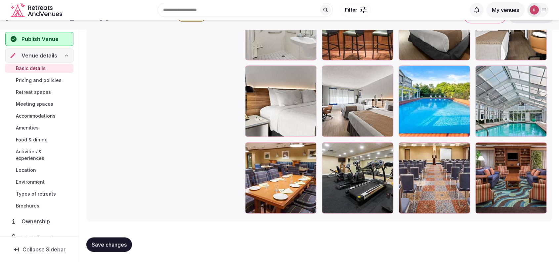
scroll to position [678, 0]
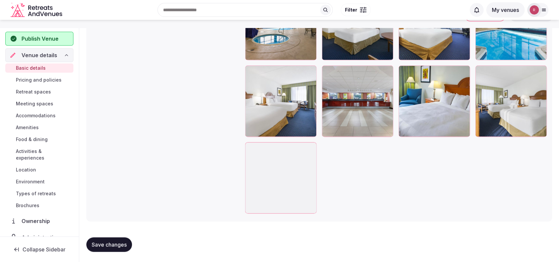
scroll to position [514, 0]
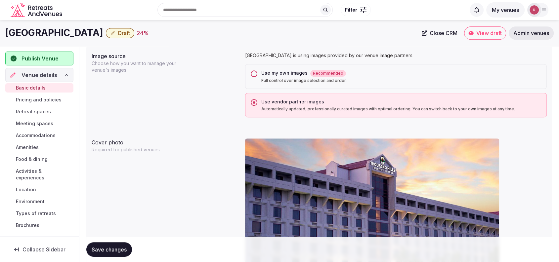
drag, startPoint x: 132, startPoint y: 31, endPoint x: 0, endPoint y: 27, distance: 132.1
click at [0, 27] on div "[GEOGRAPHIC_DATA] Draft 24 % Close CRM View draft Admin venues" at bounding box center [279, 32] width 559 height 13
copy h1 "[GEOGRAPHIC_DATA]"
click at [539, 148] on div at bounding box center [396, 213] width 302 height 154
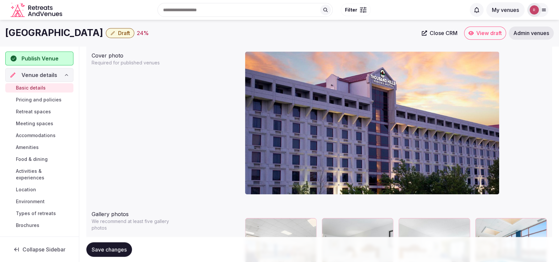
scroll to position [831, 0]
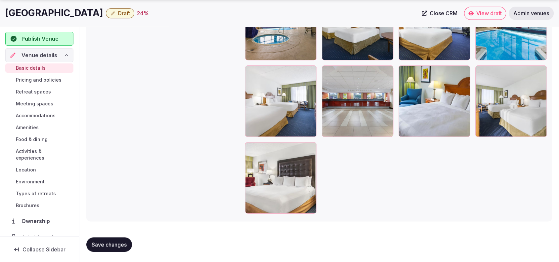
click at [522, 169] on div at bounding box center [396, 101] width 302 height 225
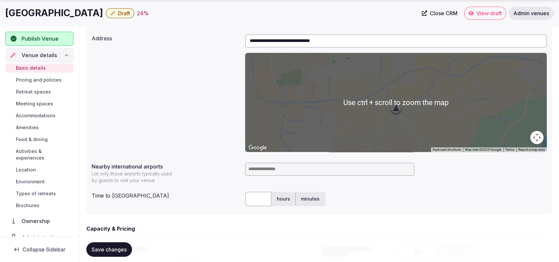
scroll to position [459, 0]
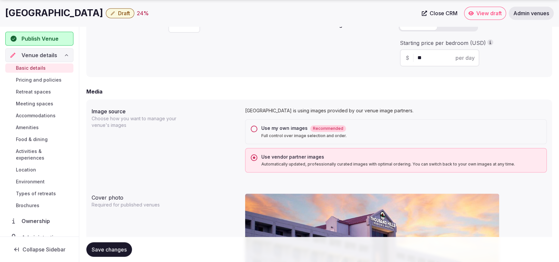
click at [287, 129] on div "Use my own images Recommended" at bounding box center [401, 128] width 280 height 7
click at [258, 129] on button "Use my own images Recommended Full control over image selection and order." at bounding box center [254, 129] width 7 height 7
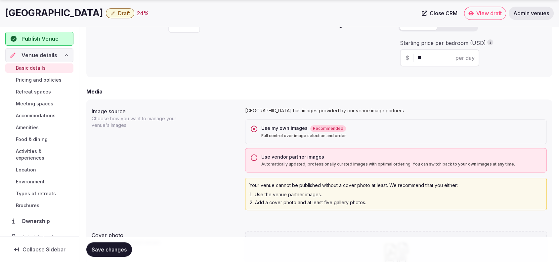
click at [119, 249] on span "Save changes" at bounding box center [109, 250] width 35 height 7
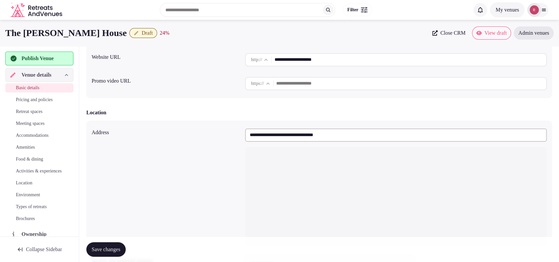
scroll to position [132, 0]
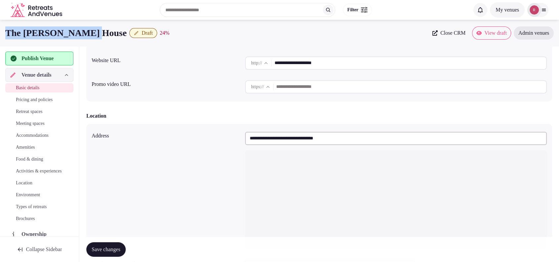
drag, startPoint x: 96, startPoint y: 33, endPoint x: 0, endPoint y: 30, distance: 96.0
click at [0, 30] on div "The Marshall House Draft 24 % Close CRM View draft Admin venues" at bounding box center [279, 32] width 559 height 13
copy h1 "The Marshall House"
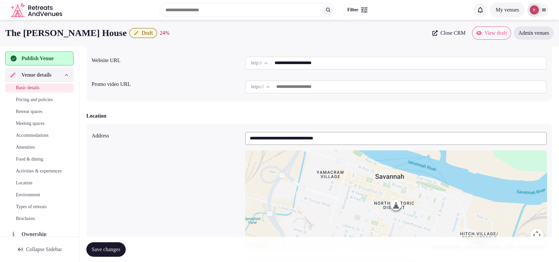
click at [524, 112] on div "Location" at bounding box center [319, 116] width 466 height 8
click at [170, 124] on div "**********" at bounding box center [319, 218] width 466 height 188
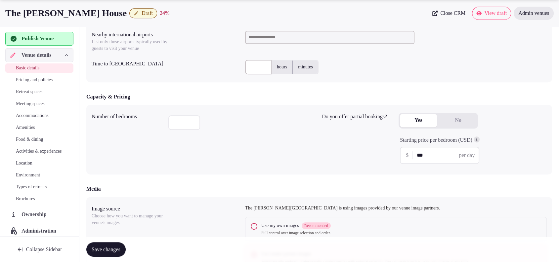
click at [520, 117] on div "Yes No" at bounding box center [473, 123] width 148 height 21
click at [254, 224] on button "Use my own images Recommended Full control over image selection and order." at bounding box center [254, 226] width 7 height 7
click at [120, 248] on span "Save changes" at bounding box center [106, 250] width 29 height 7
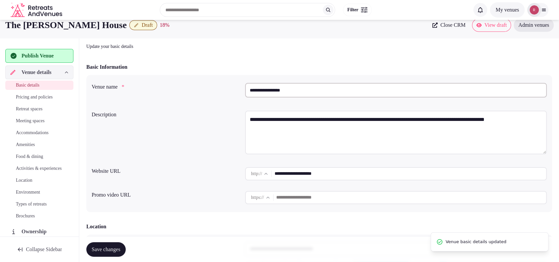
scroll to position [0, 0]
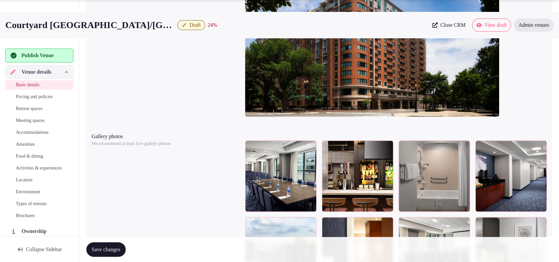
scroll to position [909, 0]
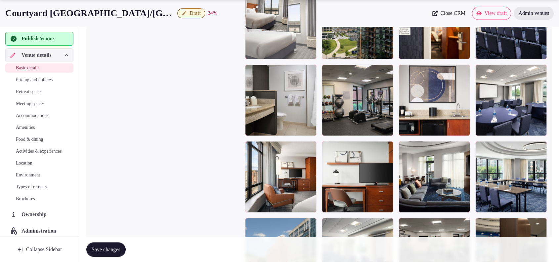
drag, startPoint x: 345, startPoint y: 180, endPoint x: 308, endPoint y: 55, distance: 130.5
click at [308, 55] on body "**********" at bounding box center [279, 22] width 559 height 1862
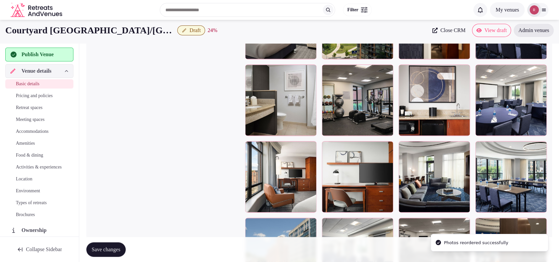
scroll to position [220, 0]
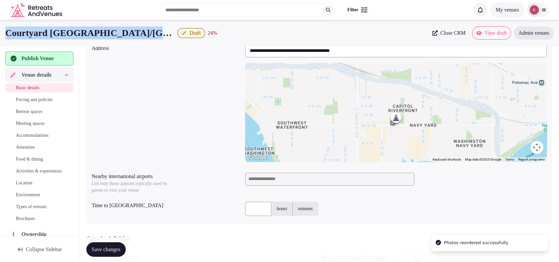
drag, startPoint x: 152, startPoint y: 31, endPoint x: 4, endPoint y: 33, distance: 147.6
click at [4, 33] on div "Courtyard Capitol Hill/Navy Yard Draft 24 % Close CRM View draft Admin venues" at bounding box center [279, 32] width 559 height 13
copy h1 "Courtyard Capitol Hill/Navy Yard"
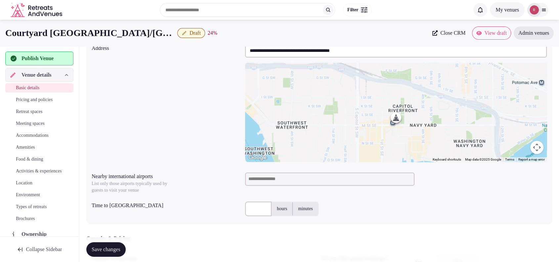
click at [538, 180] on div at bounding box center [396, 179] width 302 height 13
click at [345, 218] on div "hours minutes" at bounding box center [396, 209] width 302 height 20
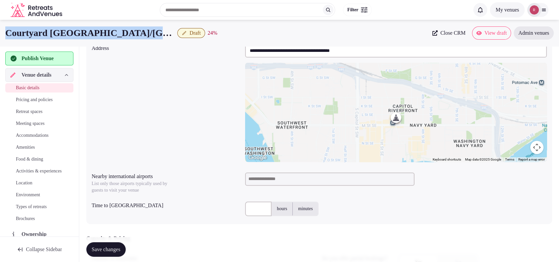
drag, startPoint x: 153, startPoint y: 36, endPoint x: 8, endPoint y: 30, distance: 145.4
click at [8, 30] on div "Courtyard Capitol Hill/Navy Yard Draft 24 %" at bounding box center [216, 32] width 423 height 13
copy h1 "Courtyard Capitol Hill/Navy Yard"
click at [442, 33] on span "Close CRM" at bounding box center [453, 33] width 25 height 7
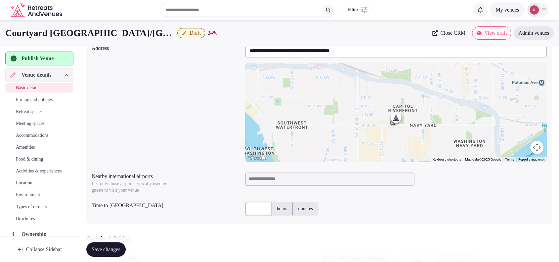
click at [265, 181] on input at bounding box center [329, 179] width 169 height 13
type input "***"
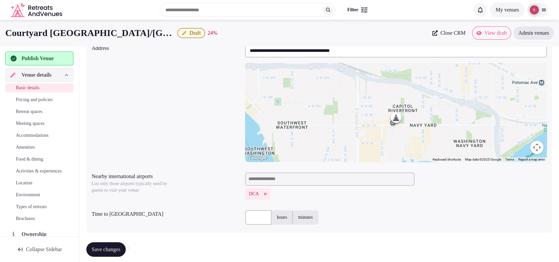
click at [251, 220] on input "text" at bounding box center [258, 218] width 26 height 15
type input "*"
click at [342, 208] on div "* hours minutes" at bounding box center [396, 218] width 302 height 20
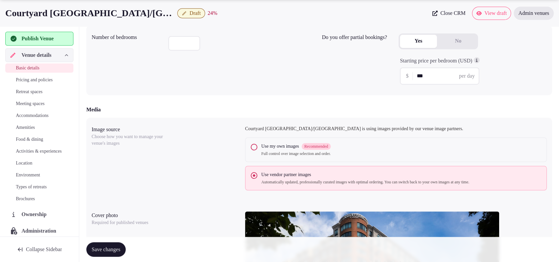
scroll to position [680, 0]
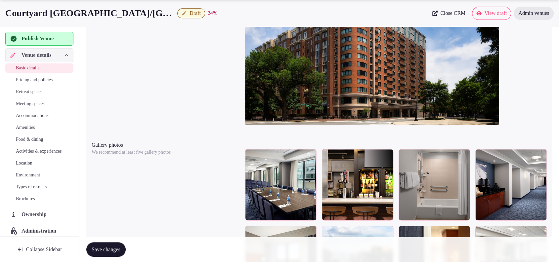
click at [94, 249] on span "Save changes" at bounding box center [106, 250] width 29 height 7
click at [516, 83] on div at bounding box center [396, 57] width 302 height 154
click at [35, 32] on div "Publish Venue" at bounding box center [39, 39] width 68 height 14
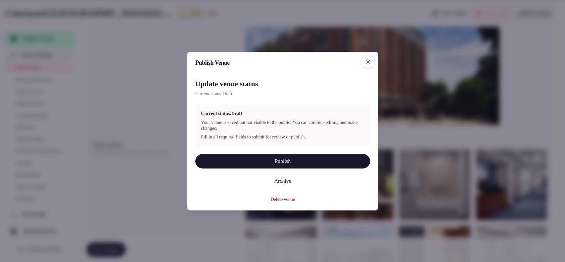
drag, startPoint x: 258, startPoint y: 159, endPoint x: 278, endPoint y: 177, distance: 26.5
click at [258, 159] on button "Publish" at bounding box center [282, 161] width 175 height 15
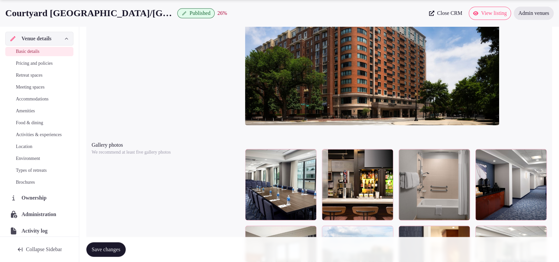
click at [518, 95] on div at bounding box center [396, 57] width 302 height 154
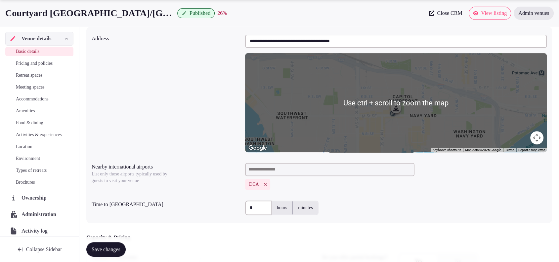
scroll to position [459, 0]
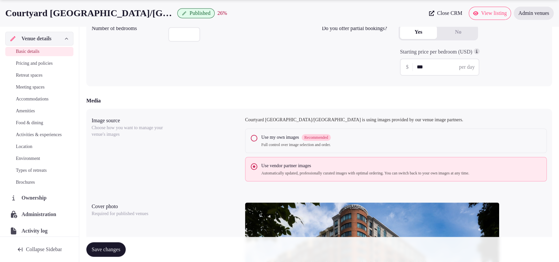
click at [519, 97] on div "Media" at bounding box center [319, 101] width 466 height 8
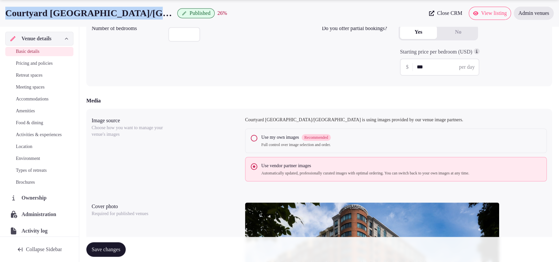
drag, startPoint x: 150, startPoint y: 13, endPoint x: 0, endPoint y: 17, distance: 150.0
click at [0, 17] on div "Courtyard Capitol Hill/Navy Yard Published 26 % Close CRM View listing Admin ve…" at bounding box center [279, 13] width 559 height 13
copy h1 "Courtyard Capitol Hill/Navy Yard"
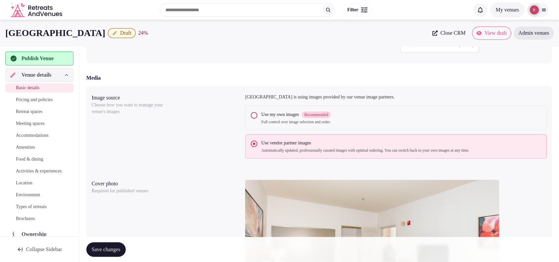
scroll to position [14, 0]
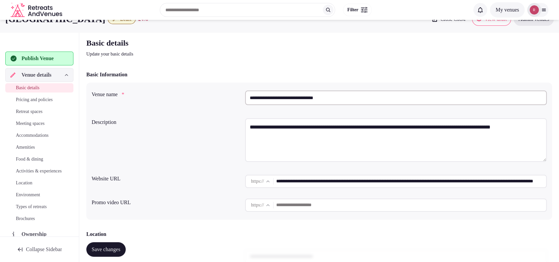
click at [323, 103] on input "**********" at bounding box center [396, 98] width 302 height 15
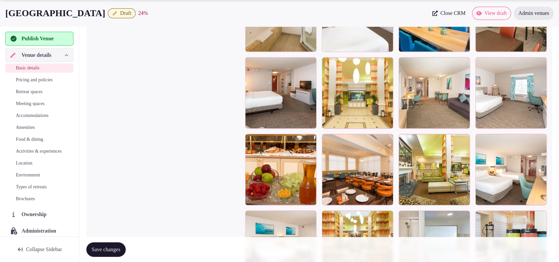
scroll to position [842, 0]
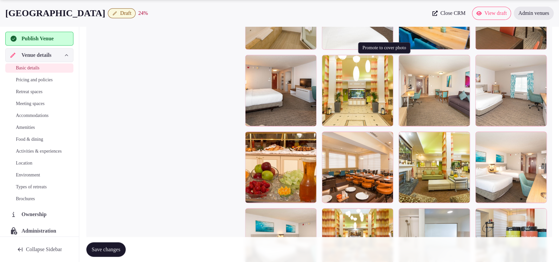
click at [390, 59] on icon "button" at bounding box center [386, 61] width 5 height 5
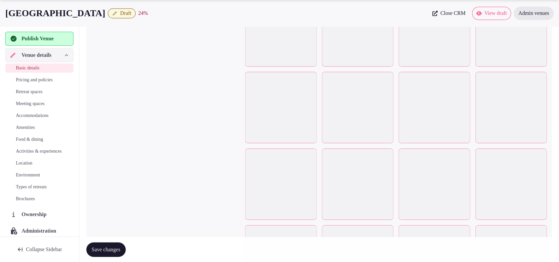
scroll to position [1215, 0]
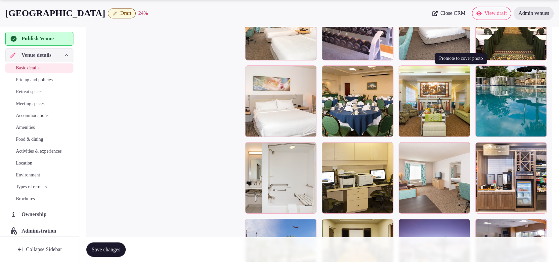
click at [464, 71] on icon "button" at bounding box center [463, 72] width 5 height 5
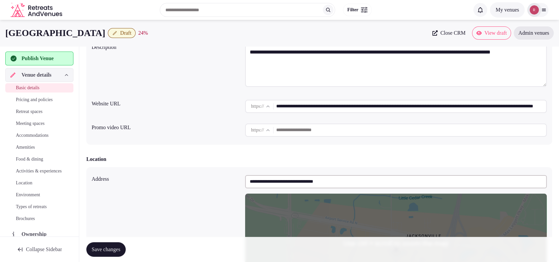
scroll to position [0, 0]
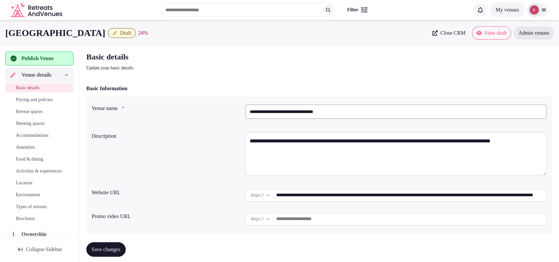
click at [299, 115] on input "**********" at bounding box center [396, 112] width 302 height 15
click at [303, 110] on input "**********" at bounding box center [396, 112] width 302 height 15
click at [509, 65] on div "Basic details Update your basic details" at bounding box center [319, 62] width 466 height 20
click at [510, 66] on div "Basic details Update your basic details" at bounding box center [319, 62] width 466 height 20
click at [525, 67] on div "Basic details Update your basic details" at bounding box center [319, 62] width 466 height 20
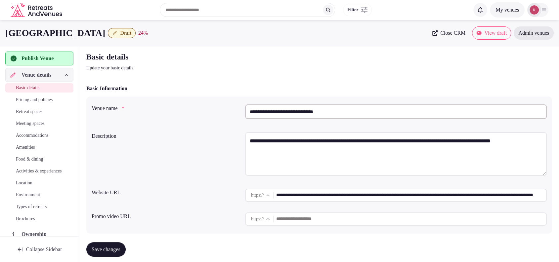
click at [310, 115] on input "**********" at bounding box center [396, 112] width 302 height 15
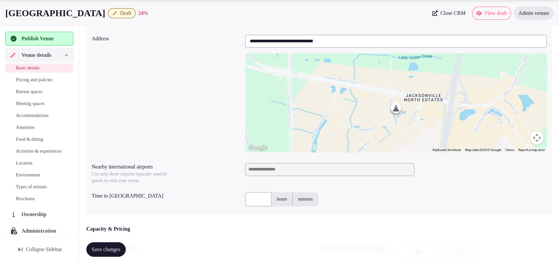
click at [251, 200] on input "text" at bounding box center [258, 199] width 26 height 15
type input "*"
click at [270, 165] on input at bounding box center [329, 169] width 169 height 13
type input "***"
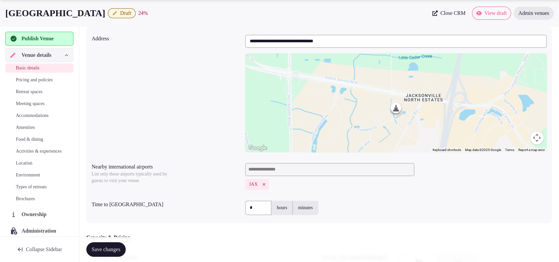
click at [103, 251] on span "Save changes" at bounding box center [106, 250] width 29 height 7
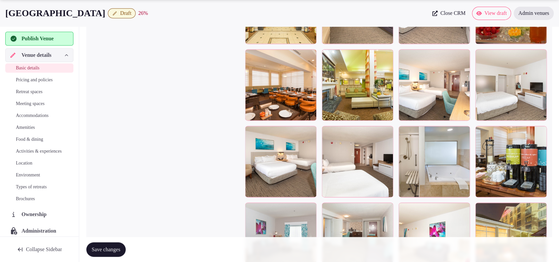
scroll to position [973, 0]
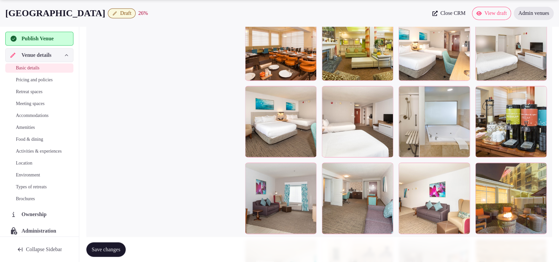
click at [527, 248] on div "Save changes" at bounding box center [319, 250] width 466 height 15
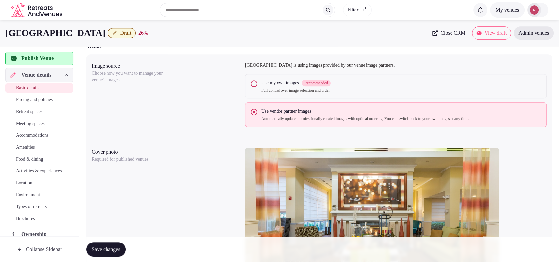
scroll to position [0, 0]
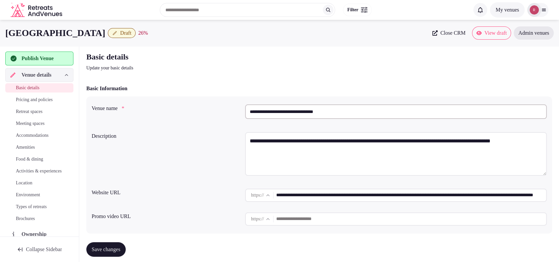
click at [54, 59] on span "Publish Venue" at bounding box center [38, 59] width 32 height 8
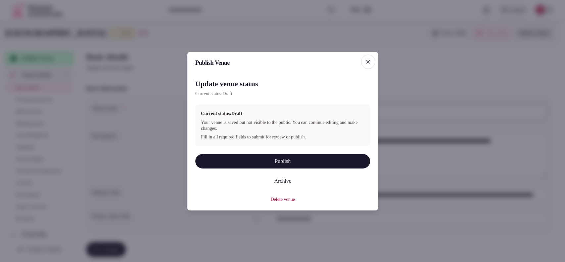
click at [255, 164] on button "Publish" at bounding box center [282, 161] width 175 height 15
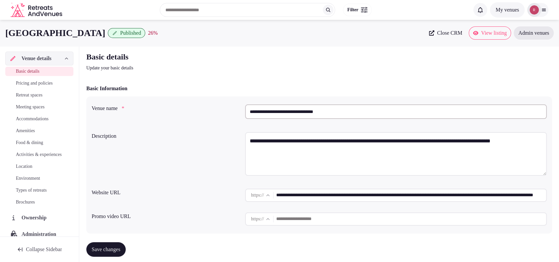
click at [505, 69] on div "Basic details Update your basic details" at bounding box center [319, 62] width 466 height 20
click at [276, 114] on input "**********" at bounding box center [396, 112] width 302 height 15
click at [429, 30] on icon at bounding box center [431, 32] width 5 height 5
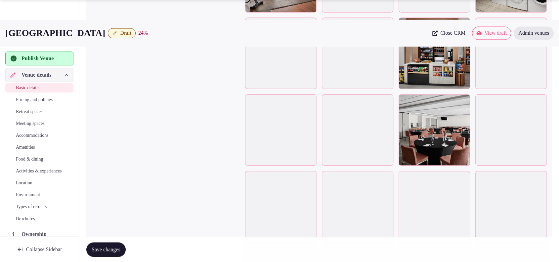
scroll to position [1206, 0]
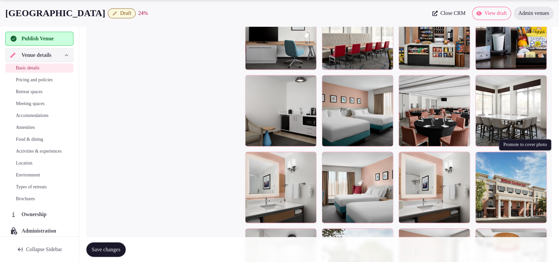
click at [540, 156] on icon "button" at bounding box center [540, 158] width 5 height 5
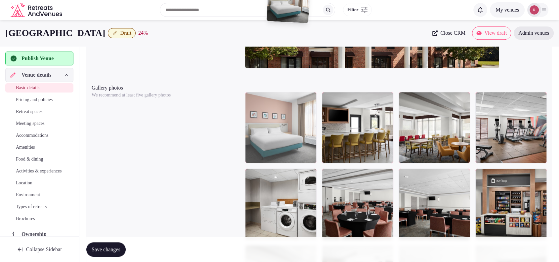
scroll to position [724, 0]
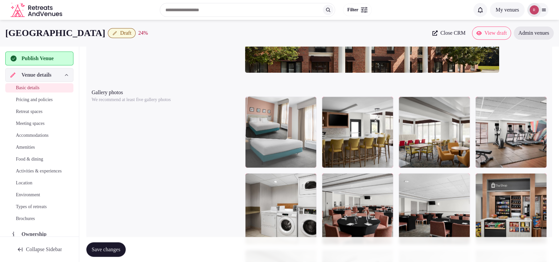
drag, startPoint x: 354, startPoint y: 204, endPoint x: 297, endPoint y: 126, distance: 97.0
click at [298, 126] on body "**********" at bounding box center [279, 92] width 559 height 1632
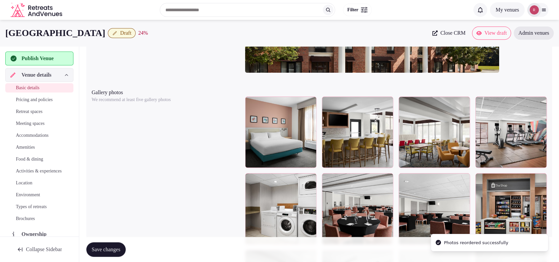
click at [105, 31] on h1 "[GEOGRAPHIC_DATA]" at bounding box center [55, 32] width 100 height 13
drag, startPoint x: 128, startPoint y: 35, endPoint x: 3, endPoint y: 35, distance: 124.8
click at [3, 35] on div "[GEOGRAPHIC_DATA] Beaufort Draft 24 % Close CRM View draft Admin venues" at bounding box center [279, 32] width 559 height 13
copy div "[GEOGRAPHIC_DATA]"
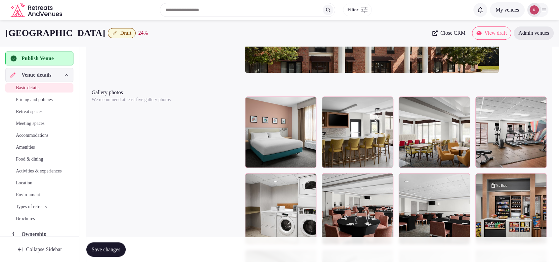
click at [523, 68] on div at bounding box center [396, 4] width 302 height 154
click at [526, 63] on div at bounding box center [396, 4] width 302 height 154
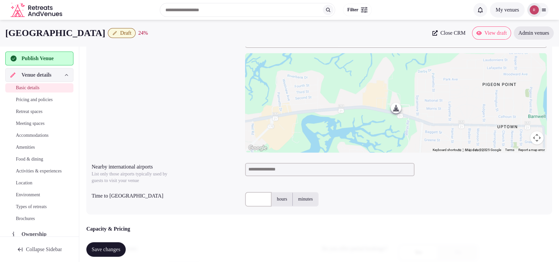
scroll to position [0, 0]
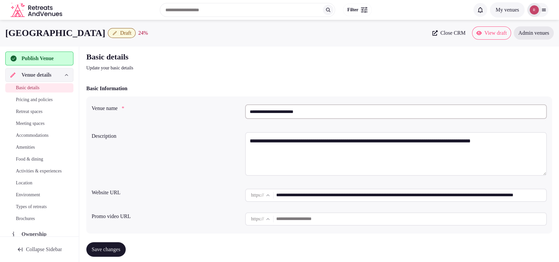
click at [305, 112] on input "**********" at bounding box center [396, 112] width 302 height 15
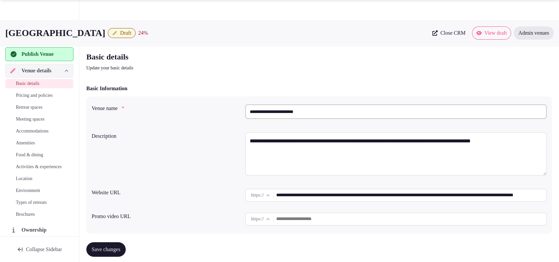
scroll to position [230, 0]
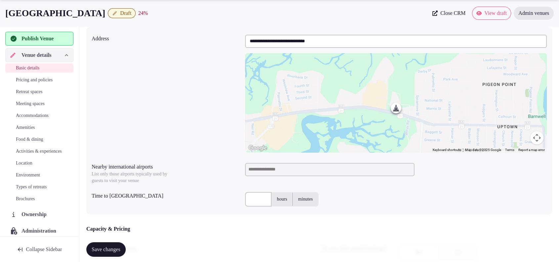
click at [342, 164] on input at bounding box center [329, 169] width 169 height 13
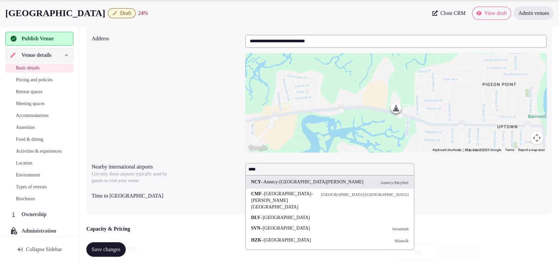
type input "*****"
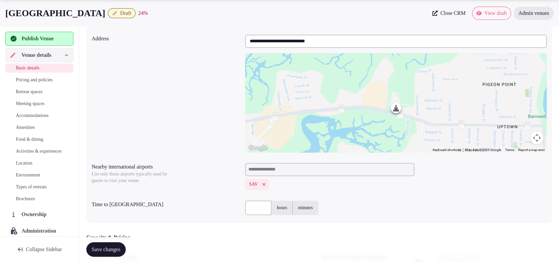
click at [258, 208] on input "text" at bounding box center [258, 208] width 26 height 15
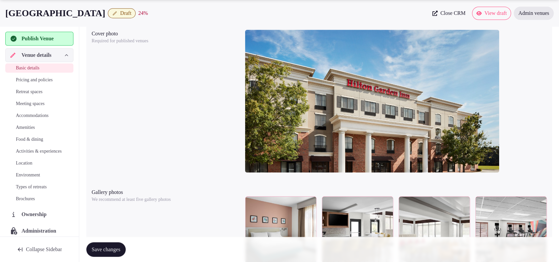
scroll to position [862, 0]
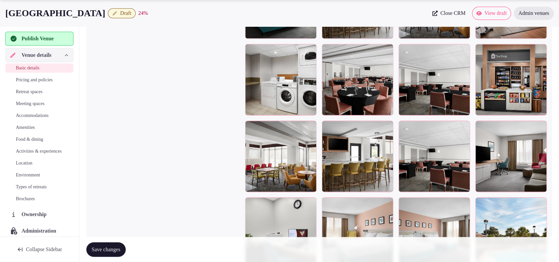
type input "**"
click at [99, 261] on div "Save changes" at bounding box center [319, 249] width 466 height 25
click at [102, 254] on button "Save changes" at bounding box center [105, 250] width 39 height 15
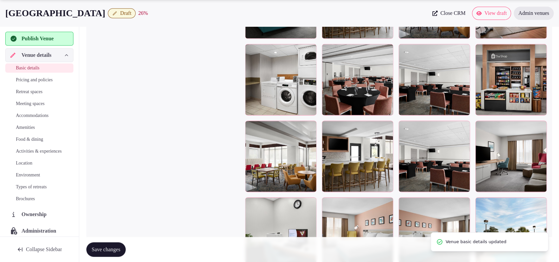
scroll to position [632, 0]
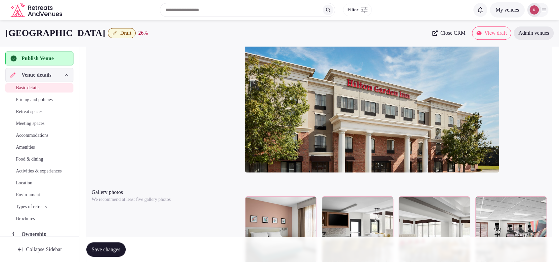
drag, startPoint x: 541, startPoint y: 96, endPoint x: 531, endPoint y: 94, distance: 10.2
click at [541, 96] on div at bounding box center [396, 104] width 302 height 154
click at [58, 58] on span "Publish Venue" at bounding box center [45, 59] width 47 height 8
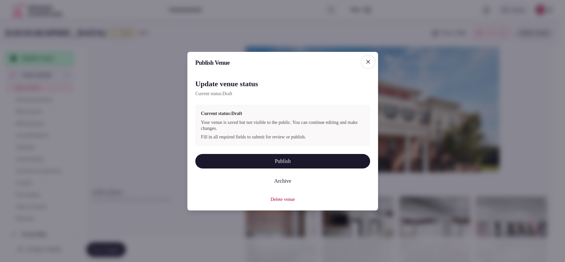
click at [272, 160] on button "Publish" at bounding box center [282, 161] width 175 height 15
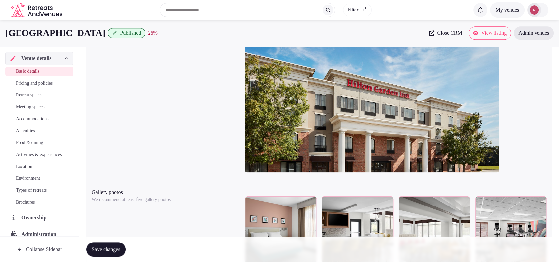
click at [512, 69] on div at bounding box center [396, 104] width 302 height 154
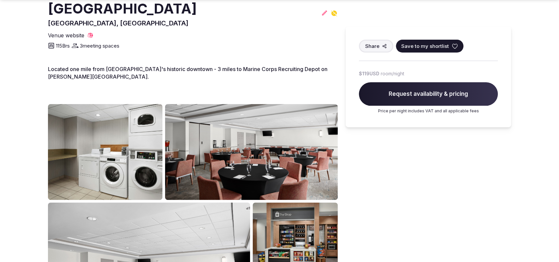
scroll to position [270, 0]
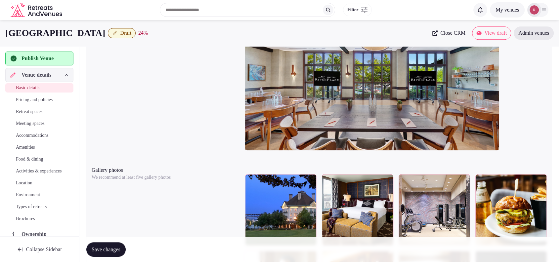
scroll to position [615, 0]
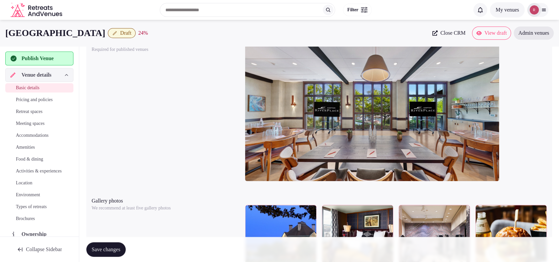
drag, startPoint x: 120, startPoint y: 30, endPoint x: 3, endPoint y: 36, distance: 117.3
click at [3, 36] on div "Kimpton RiverPlace Hotel Draft 24 % Close CRM View draft Admin venues" at bounding box center [279, 32] width 559 height 13
copy h1 "[GEOGRAPHIC_DATA]"
click at [518, 73] on div at bounding box center [396, 113] width 302 height 154
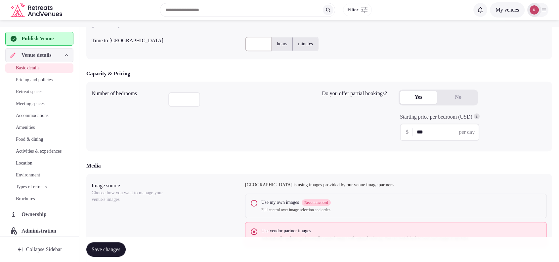
scroll to position [0, 0]
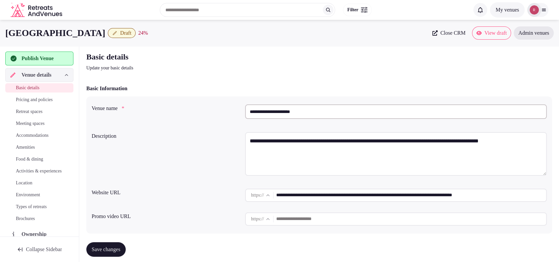
click at [268, 108] on input "**********" at bounding box center [396, 112] width 302 height 15
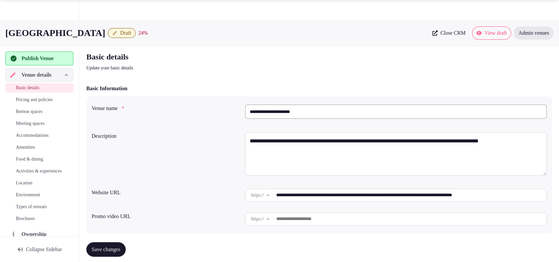
scroll to position [230, 0]
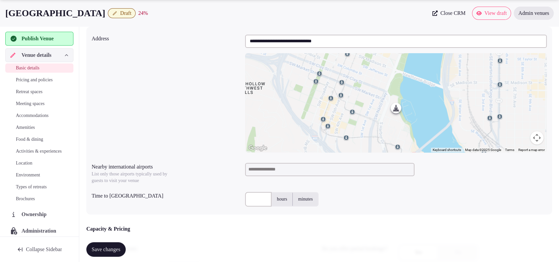
click at [289, 174] on input at bounding box center [329, 169] width 169 height 13
type input "***"
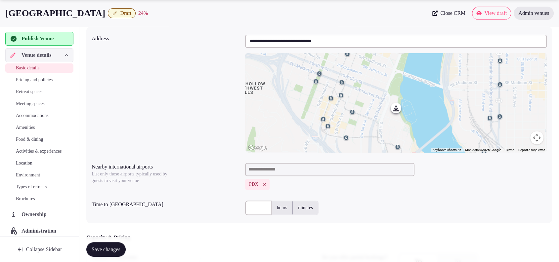
click at [259, 206] on input "text" at bounding box center [258, 208] width 26 height 15
type input "**"
click at [122, 244] on button "Save changes" at bounding box center [105, 250] width 39 height 15
click at [525, 181] on div "PDX" at bounding box center [396, 184] width 302 height 11
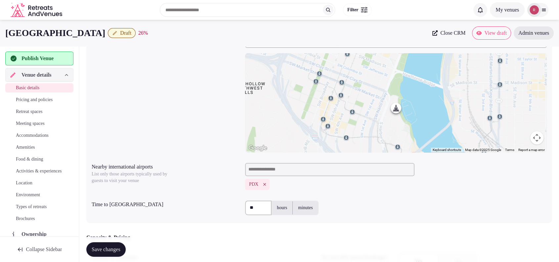
scroll to position [0, 0]
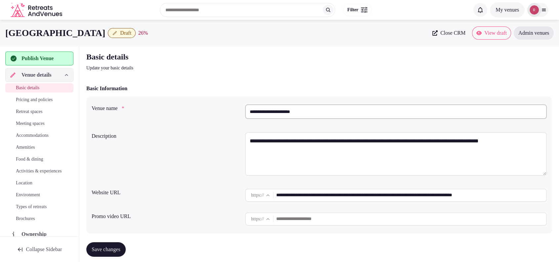
click at [36, 60] on span "Publish Venue" at bounding box center [38, 59] width 32 height 8
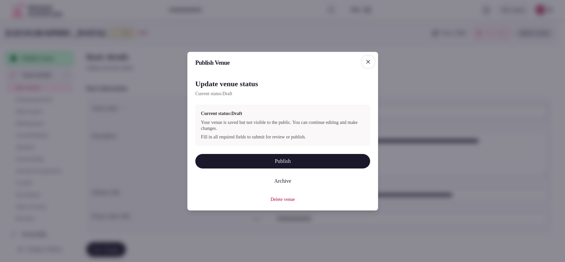
click at [207, 153] on div "Update venue status Current status: Draft Current status: Draft Your venue is s…" at bounding box center [282, 137] width 175 height 132
click at [209, 155] on button "Publish" at bounding box center [282, 161] width 175 height 15
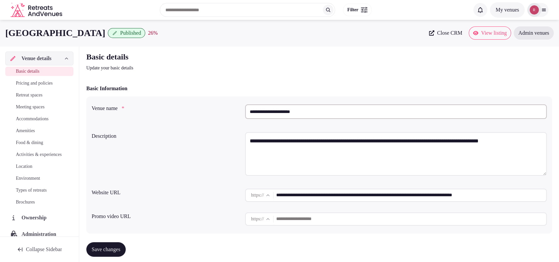
click at [299, 109] on input "**********" at bounding box center [396, 112] width 302 height 15
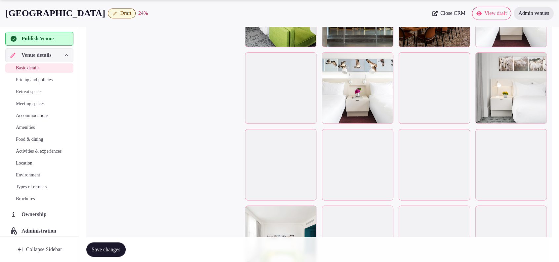
scroll to position [1215, 0]
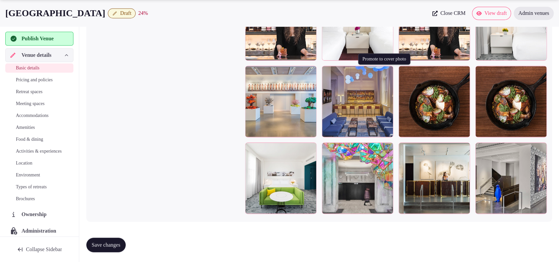
click at [386, 71] on icon "button" at bounding box center [386, 72] width 5 height 5
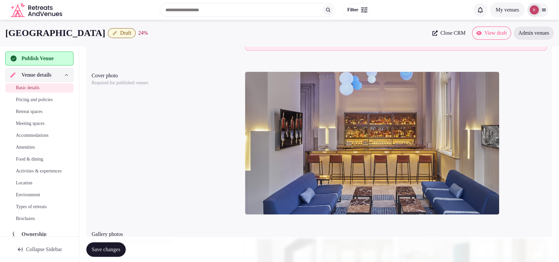
scroll to position [571, 0]
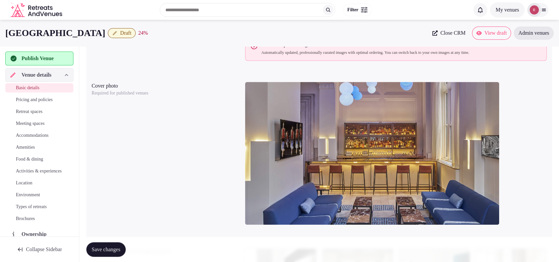
drag, startPoint x: 137, startPoint y: 32, endPoint x: 3, endPoint y: 36, distance: 133.8
click at [3, 36] on div "[GEOGRAPHIC_DATA] Draft 24 % Close CRM View draft Admin venues" at bounding box center [279, 32] width 559 height 13
copy h1 "[GEOGRAPHIC_DATA]"
click at [522, 91] on div at bounding box center [396, 156] width 302 height 154
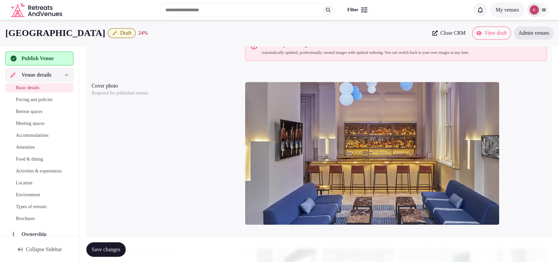
click at [539, 92] on div at bounding box center [396, 156] width 302 height 154
click at [520, 79] on div at bounding box center [396, 156] width 302 height 154
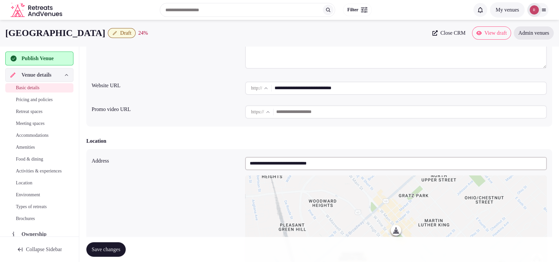
scroll to position [0, 0]
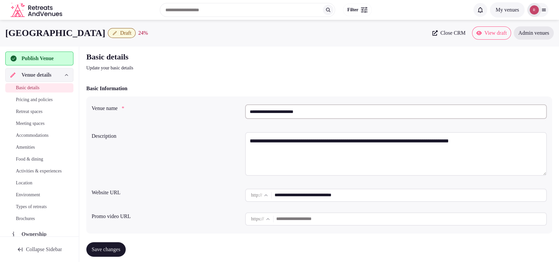
click at [283, 110] on input "**********" at bounding box center [396, 112] width 302 height 15
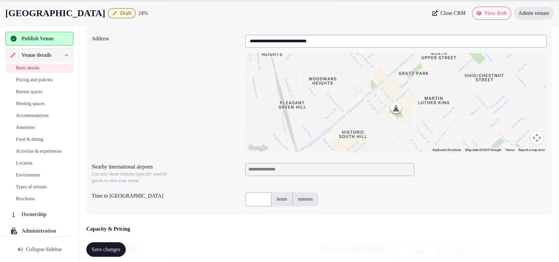
click at [302, 172] on input at bounding box center [329, 169] width 169 height 13
type input "*******"
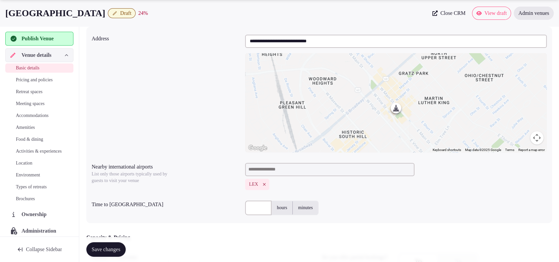
click at [258, 214] on input "text" at bounding box center [258, 208] width 26 height 15
type input "**"
click at [377, 201] on div "** hours minutes" at bounding box center [396, 208] width 302 height 15
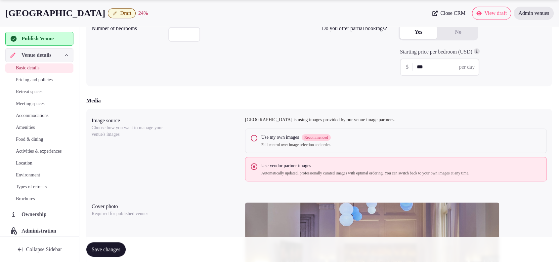
scroll to position [689, 0]
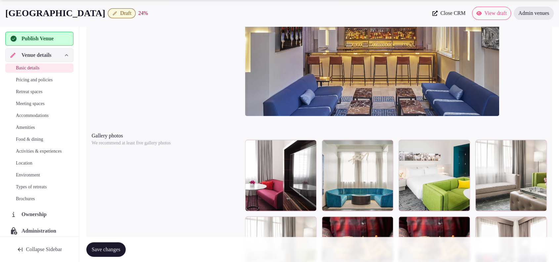
click at [107, 244] on button "Save changes" at bounding box center [105, 250] width 39 height 15
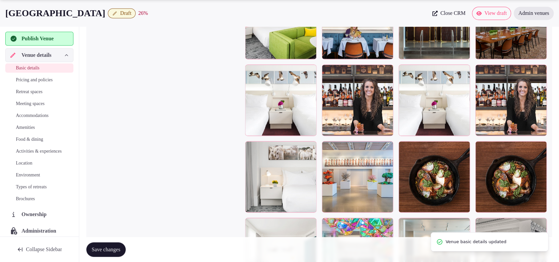
scroll to position [1223, 0]
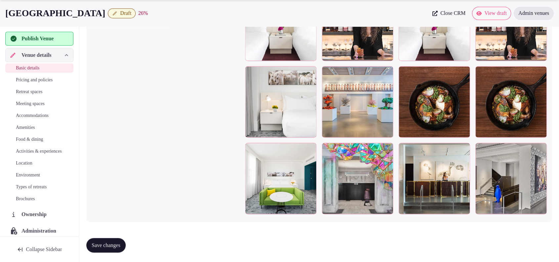
click at [118, 240] on button "Save changes" at bounding box center [105, 245] width 39 height 15
click at [534, 242] on div "Save changes" at bounding box center [319, 245] width 466 height 15
click at [40, 37] on span "Publish Venue" at bounding box center [38, 39] width 32 height 8
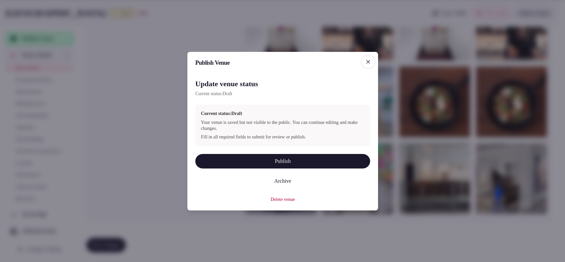
click at [304, 162] on button "Publish" at bounding box center [282, 161] width 175 height 15
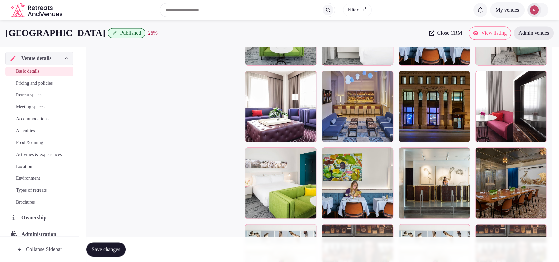
scroll to position [969, 0]
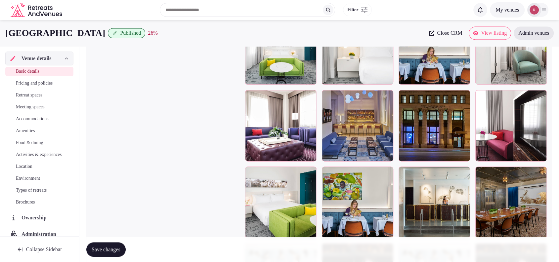
drag, startPoint x: 227, startPoint y: 228, endPoint x: 233, endPoint y: 222, distance: 8.2
click at [228, 227] on div "Gallery photos We recommend at least five gallery photos To pick up a draggable…" at bounding box center [319, 160] width 455 height 622
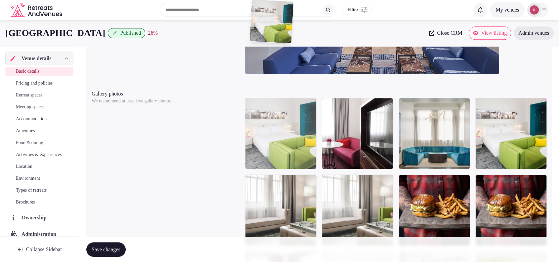
scroll to position [716, 0]
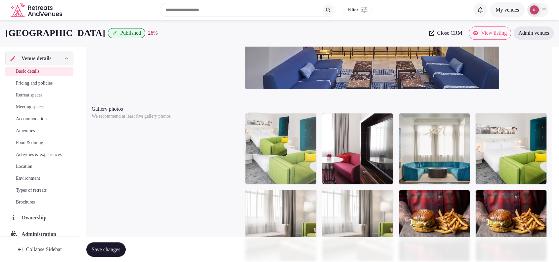
drag, startPoint x: 262, startPoint y: 206, endPoint x: 285, endPoint y: 158, distance: 52.9
click at [285, 158] on body "**********" at bounding box center [279, 27] width 559 height 1487
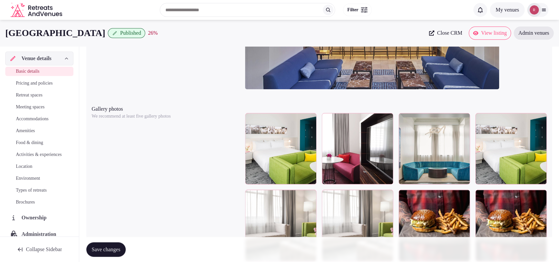
click at [528, 75] on div at bounding box center [396, 21] width 302 height 154
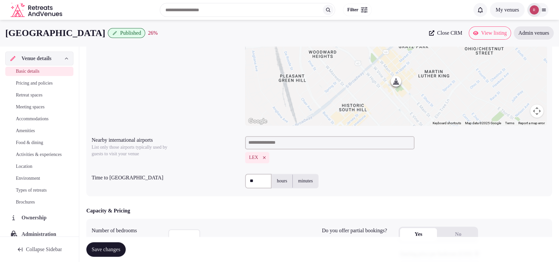
scroll to position [0, 0]
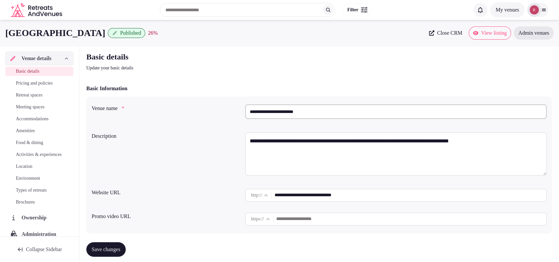
click at [320, 119] on input "**********" at bounding box center [396, 112] width 302 height 15
click at [199, 138] on label "Description" at bounding box center [166, 136] width 148 height 5
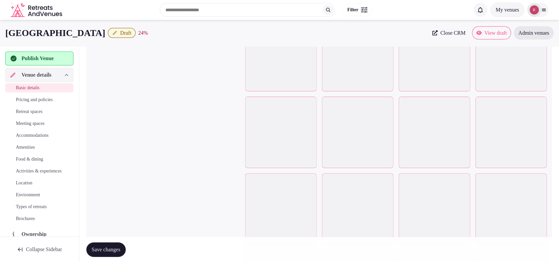
scroll to position [1316, 0]
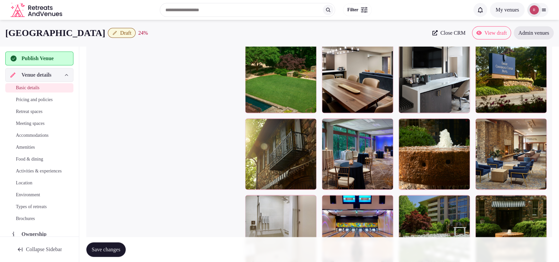
click at [543, 126] on button "button" at bounding box center [541, 125] width 8 height 8
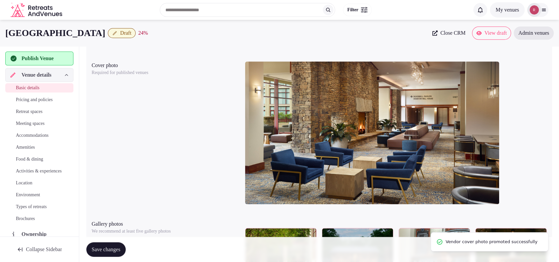
scroll to position [564, 0]
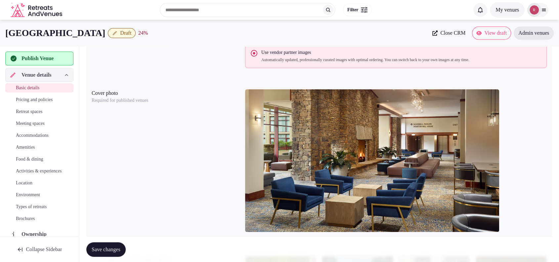
drag, startPoint x: 148, startPoint y: 30, endPoint x: 1, endPoint y: 25, distance: 147.7
click at [1, 25] on div "[GEOGRAPHIC_DATA] Draft 24 % Close CRM View draft Admin venues" at bounding box center [279, 33] width 559 height 26
copy h1 "[GEOGRAPHIC_DATA]"
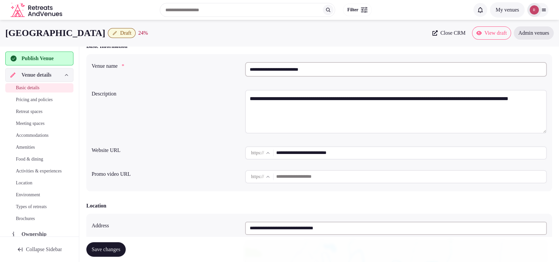
scroll to position [37, 0]
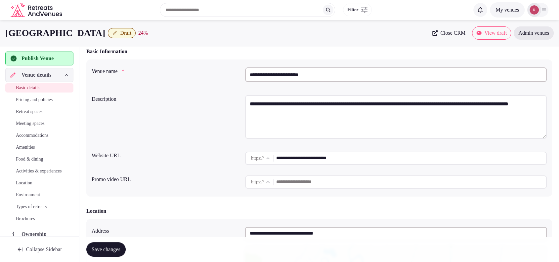
click at [530, 143] on div "**********" at bounding box center [396, 118] width 302 height 51
click at [509, 49] on div "Basic Information" at bounding box center [319, 52] width 466 height 8
click at [319, 78] on input "**********" at bounding box center [396, 75] width 302 height 15
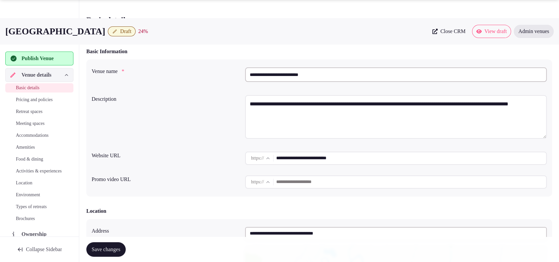
scroll to position [266, 0]
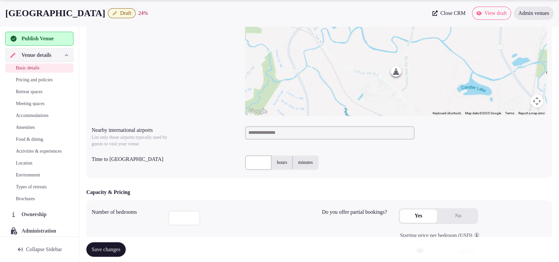
click at [328, 133] on input at bounding box center [329, 132] width 169 height 13
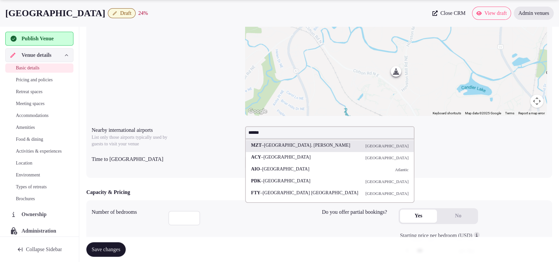
type input "*******"
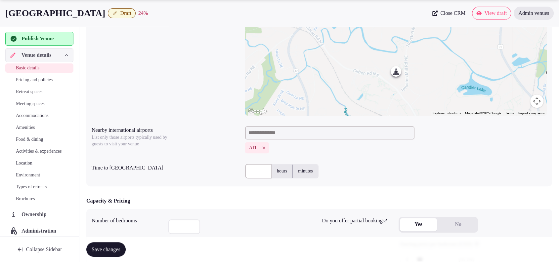
click at [247, 168] on input "text" at bounding box center [258, 171] width 26 height 15
type input "**"
click at [209, 95] on div "**********" at bounding box center [319, 56] width 455 height 123
click at [119, 247] on span "Save changes" at bounding box center [106, 250] width 29 height 7
click at [513, 144] on div "ATL" at bounding box center [396, 147] width 302 height 11
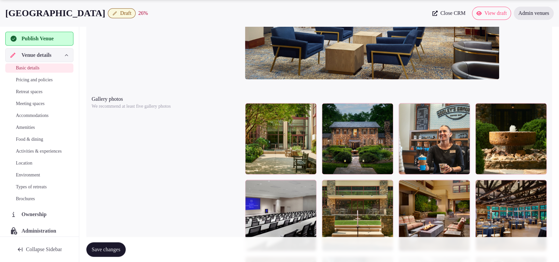
scroll to position [496, 0]
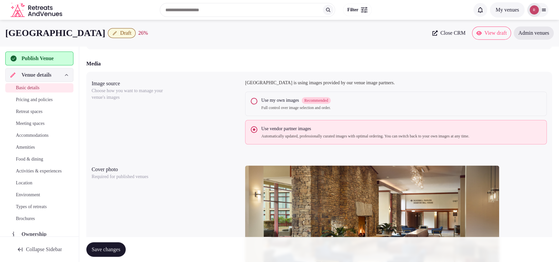
click at [537, 83] on p "Emory Conference Center Hotel is using images provided by our venue image partn…" at bounding box center [396, 83] width 302 height 7
click at [508, 80] on p "Emory Conference Center Hotel is using images provided by our venue image partn…" at bounding box center [396, 83] width 302 height 7
click at [53, 58] on span "Publish Venue" at bounding box center [38, 59] width 32 height 8
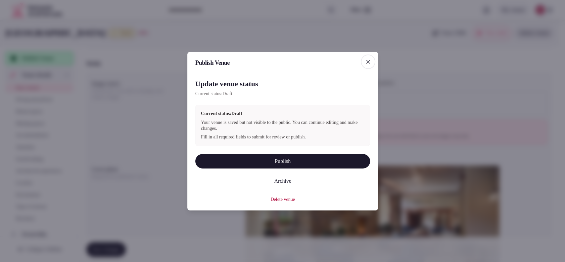
click at [260, 153] on div "Update venue status Current status: Draft Current status: Draft Your venue is s…" at bounding box center [282, 137] width 175 height 132
click at [261, 161] on button "Publish" at bounding box center [282, 161] width 175 height 15
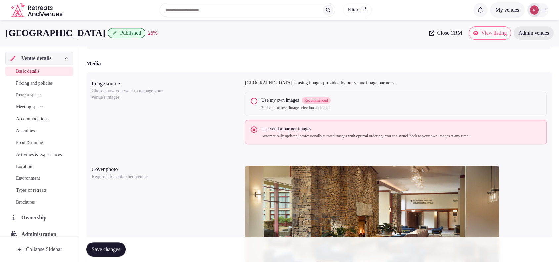
click at [525, 177] on div at bounding box center [396, 240] width 302 height 154
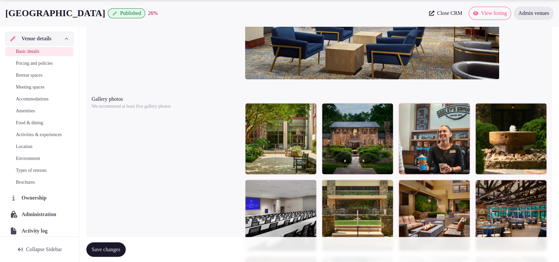
scroll to position [37, 0]
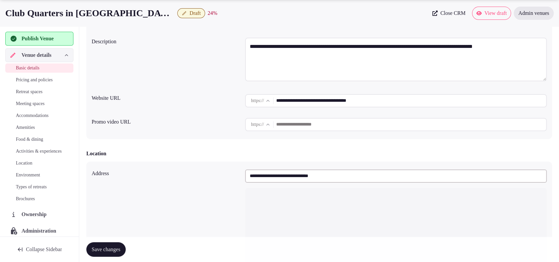
scroll to position [227, 0]
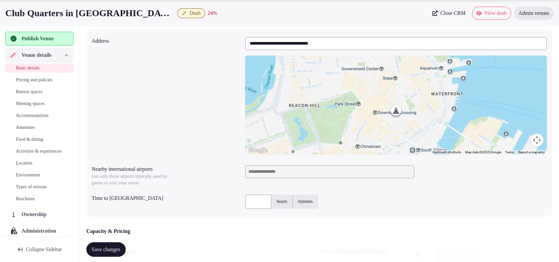
click at [111, 12] on h1 "Club Quarters in [GEOGRAPHIC_DATA]" at bounding box center [89, 13] width 169 height 13
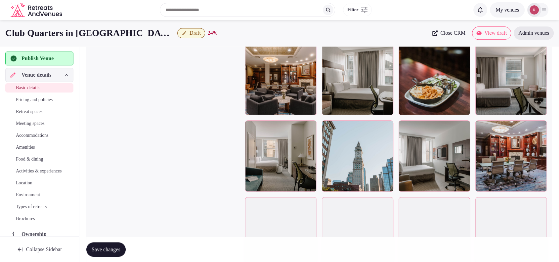
scroll to position [825, 0]
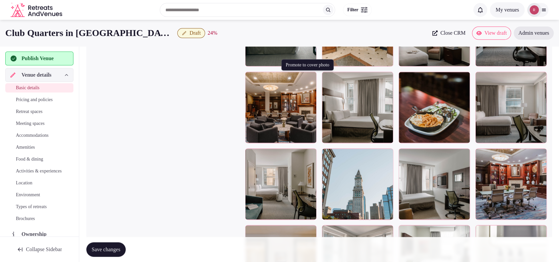
click at [310, 76] on icon "button" at bounding box center [309, 78] width 5 height 5
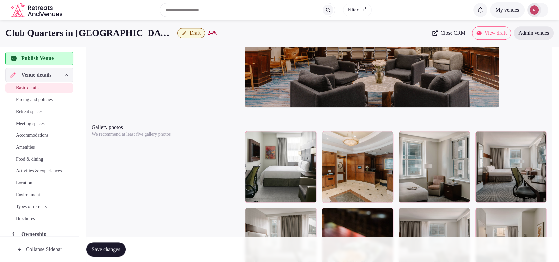
scroll to position [230, 0]
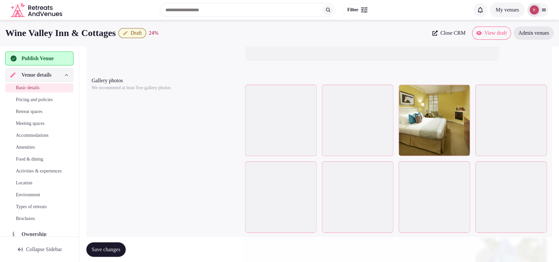
scroll to position [747, 0]
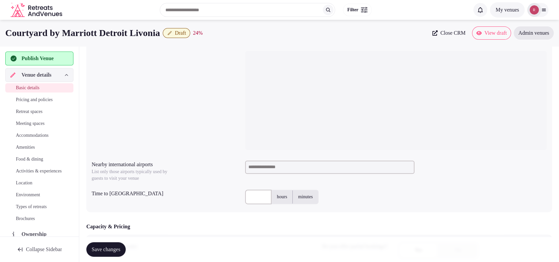
scroll to position [179, 0]
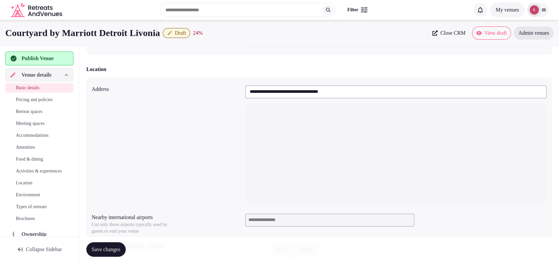
click at [446, 26] on div "Search Popular Destinations [GEOGRAPHIC_DATA], [GEOGRAPHIC_DATA] [GEOGRAPHIC_DA…" at bounding box center [279, 10] width 549 height 34
click at [444, 36] on span "Close CRM" at bounding box center [453, 33] width 25 height 7
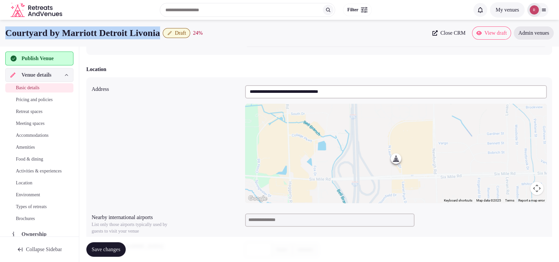
drag, startPoint x: 170, startPoint y: 37, endPoint x: 1, endPoint y: 40, distance: 168.8
click at [1, 40] on div "Courtyard by Marriott Detroit Livonia Draft 24 % Close CRM View draft Admin ven…" at bounding box center [279, 33] width 559 height 26
copy h1 "Courtyard by Marriott Detroit Livonia"
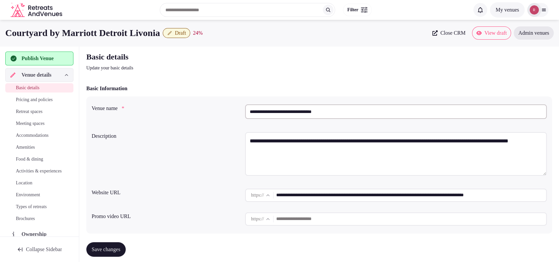
click at [304, 112] on input "**********" at bounding box center [396, 112] width 302 height 15
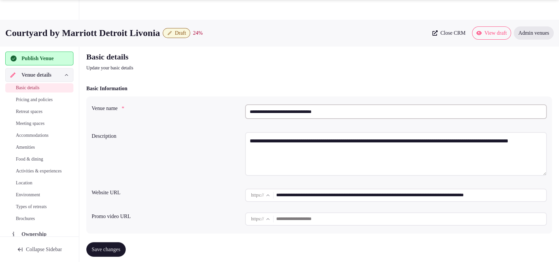
scroll to position [230, 0]
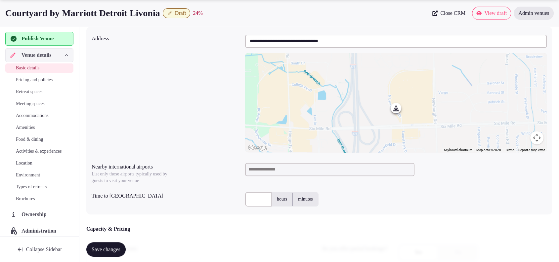
click at [298, 171] on input at bounding box center [329, 169] width 169 height 13
type input "***"
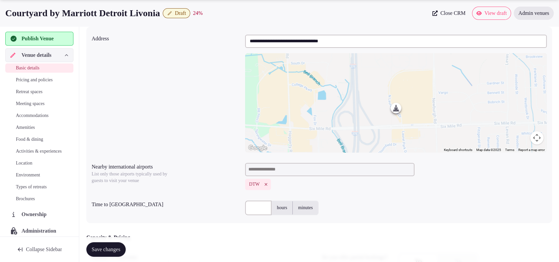
click at [264, 207] on input "text" at bounding box center [258, 208] width 26 height 15
type input "**"
click at [371, 198] on div "** hours minutes" at bounding box center [396, 208] width 302 height 20
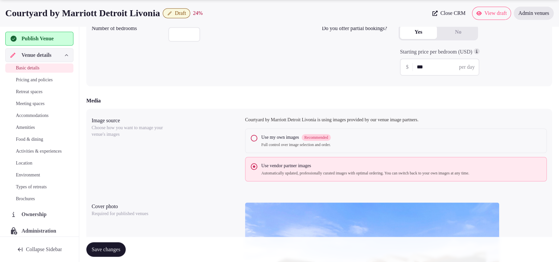
scroll to position [689, 0]
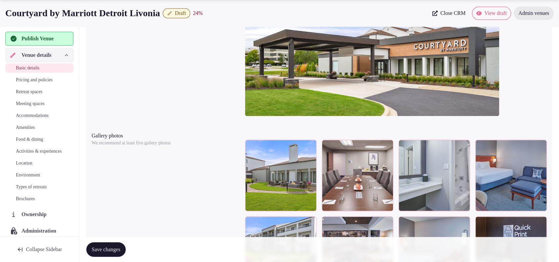
click at [120, 248] on span "Save changes" at bounding box center [106, 250] width 29 height 7
click at [513, 47] on div at bounding box center [396, 48] width 302 height 154
click at [520, 86] on div at bounding box center [396, 48] width 302 height 154
click at [48, 40] on span "Publish Venue" at bounding box center [38, 39] width 32 height 8
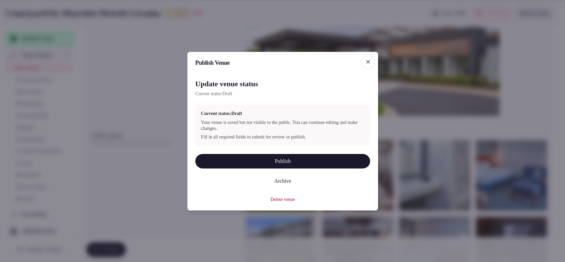
click at [265, 161] on button "Publish" at bounding box center [282, 161] width 175 height 15
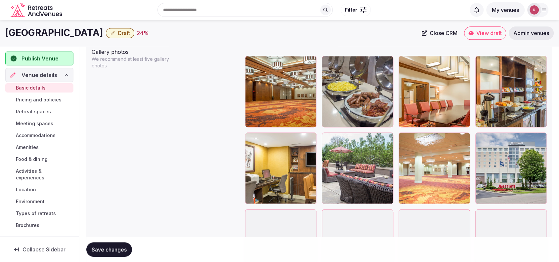
scroll to position [758, 0]
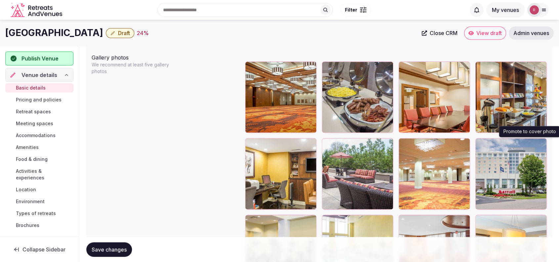
click at [540, 142] on icon "button" at bounding box center [540, 144] width 5 height 5
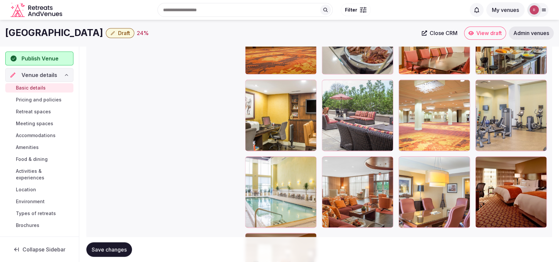
scroll to position [786, 0]
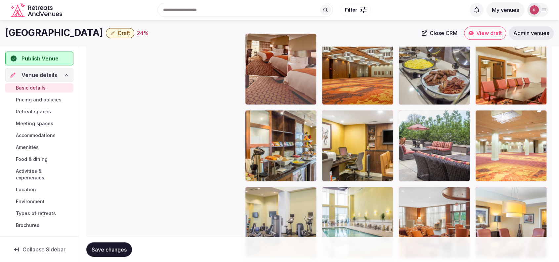
drag, startPoint x: 524, startPoint y: 216, endPoint x: 324, endPoint y: 101, distance: 230.9
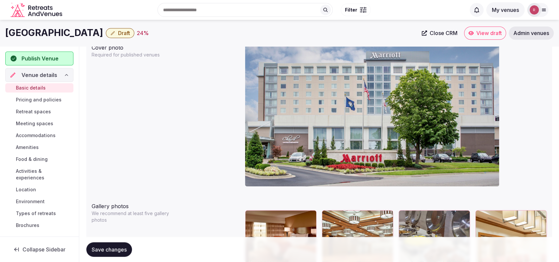
scroll to position [586, 0]
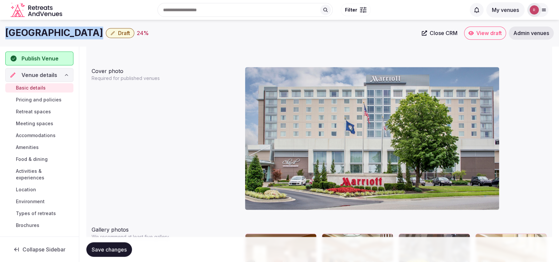
drag, startPoint x: 104, startPoint y: 34, endPoint x: 3, endPoint y: 26, distance: 100.9
click at [3, 26] on div "Louisville Marriott East Draft 24 % Close CRM View draft Admin venues" at bounding box center [279, 32] width 559 height 13
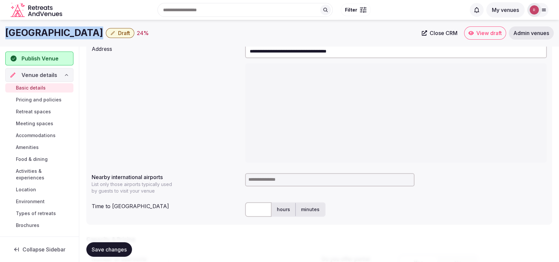
scroll to position [0, 0]
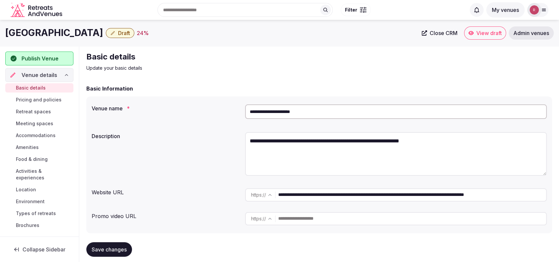
click at [517, 52] on div "Basic details Update your basic details" at bounding box center [319, 62] width 466 height 20
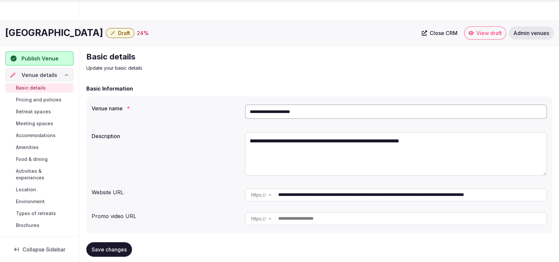
scroll to position [230, 0]
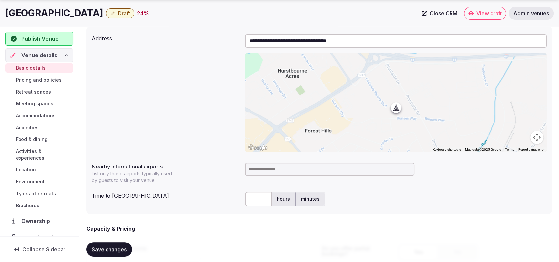
click at [306, 173] on input at bounding box center [329, 169] width 169 height 13
type input "*"
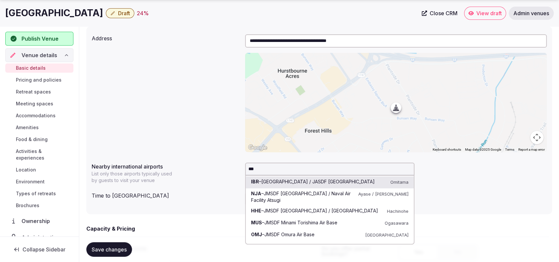
paste input "**"
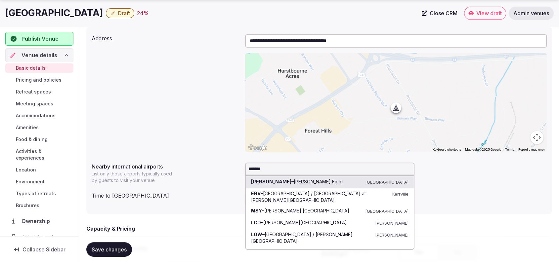
type input "*******"
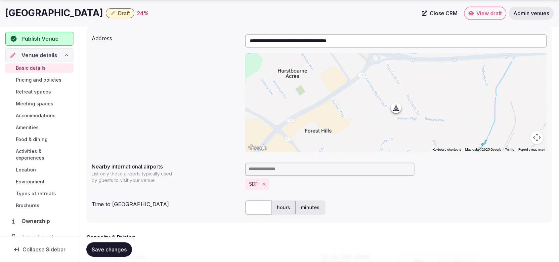
click at [257, 209] on input "text" at bounding box center [258, 208] width 26 height 15
type input "**"
click at [238, 72] on div "**********" at bounding box center [319, 93] width 455 height 123
drag, startPoint x: 124, startPoint y: 245, endPoint x: 127, endPoint y: 243, distance: 4.0
click at [123, 246] on button "Save changes" at bounding box center [109, 250] width 46 height 15
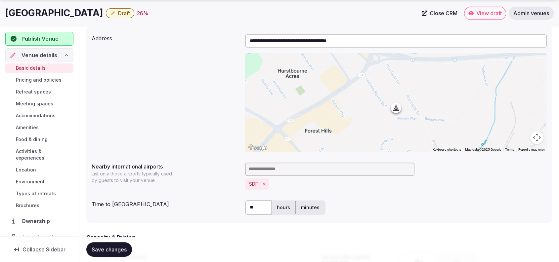
click at [526, 180] on div "SDF" at bounding box center [396, 184] width 302 height 11
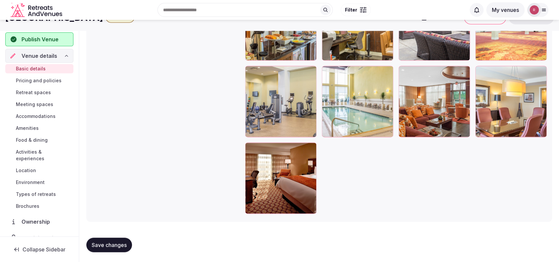
scroll to position [457, 0]
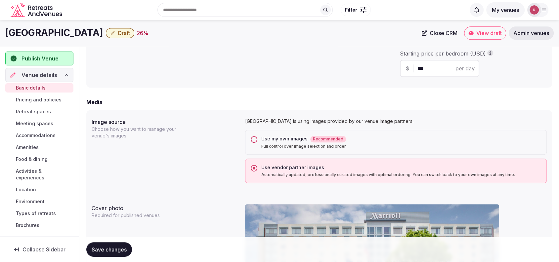
click at [518, 79] on div "Starting price per bedroom (USD) $ *** per day" at bounding box center [473, 63] width 148 height 32
click at [42, 54] on div "Publish Venue" at bounding box center [39, 59] width 67 height 14
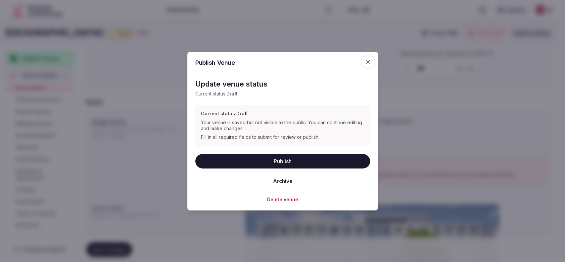
click at [313, 162] on button "Publish" at bounding box center [282, 161] width 175 height 15
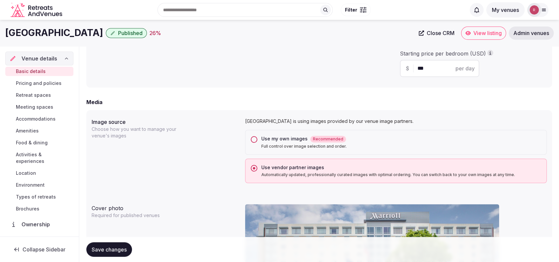
click at [514, 70] on div "Starting price per bedroom (USD) $ *** per day" at bounding box center [473, 63] width 148 height 27
drag, startPoint x: 109, startPoint y: 28, endPoint x: 0, endPoint y: 28, distance: 109.2
click at [0, 28] on div "Louisville Marriott East Published 26 % Close CRM View listing Admin venues" at bounding box center [279, 32] width 559 height 13
copy h1 "[GEOGRAPHIC_DATA]"
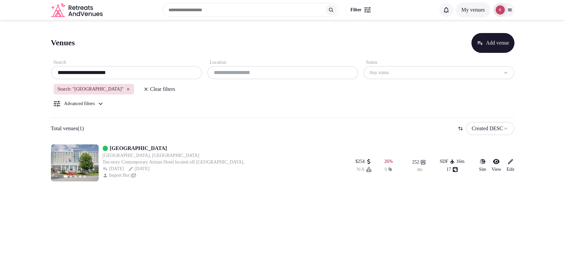
type input "**********"
click at [554, 48] on section "**********" at bounding box center [282, 106] width 565 height 172
